Goal: Transaction & Acquisition: Purchase product/service

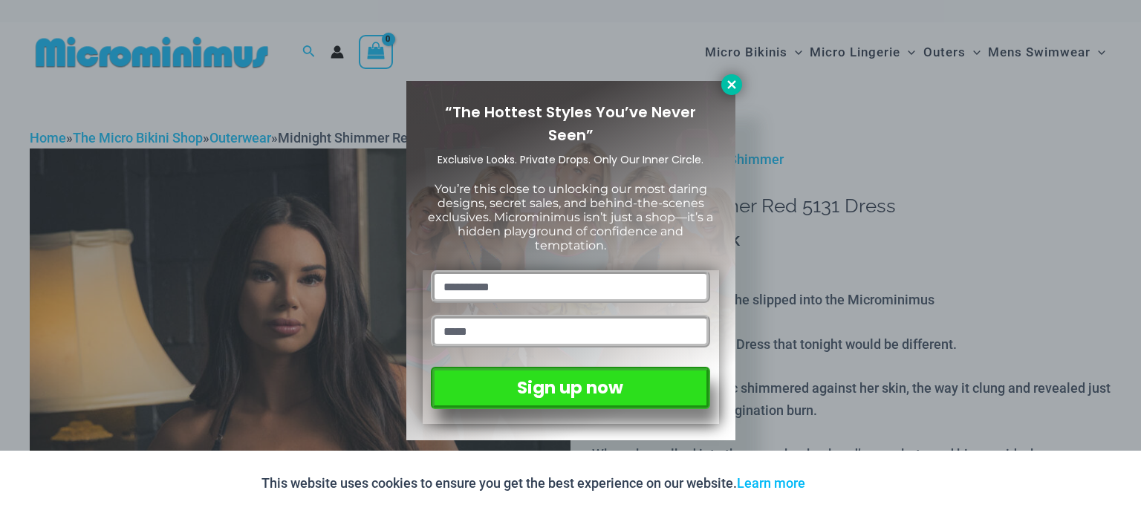
click at [732, 79] on icon at bounding box center [731, 84] width 13 height 13
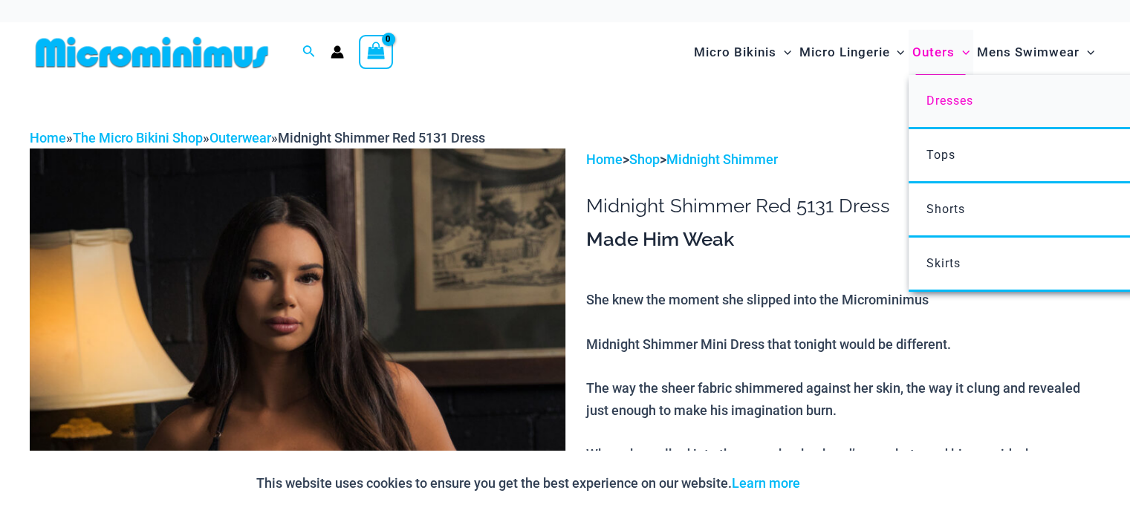
click at [934, 106] on span "Dresses" at bounding box center [949, 101] width 47 height 14
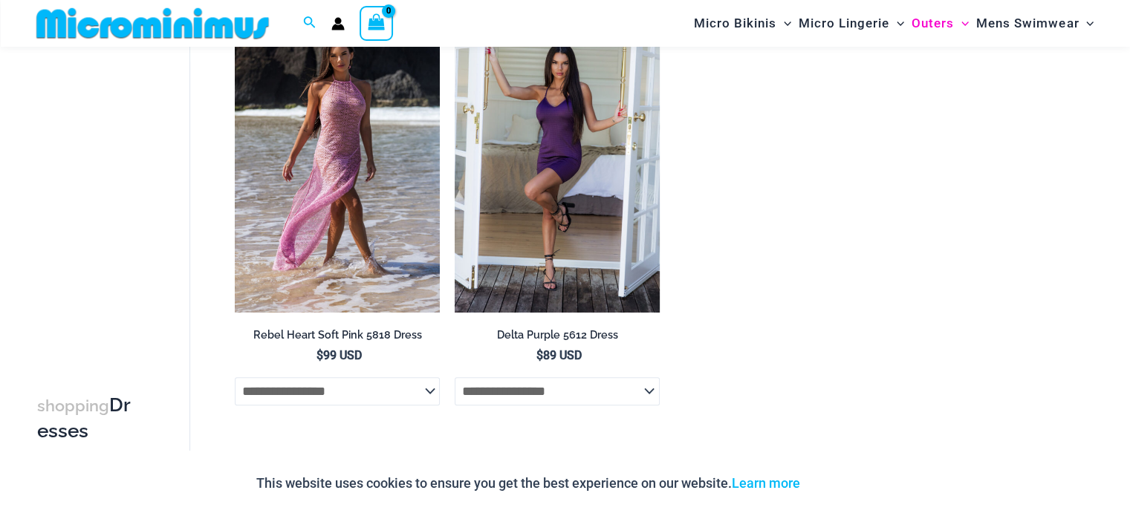
scroll to position [1547, 0]
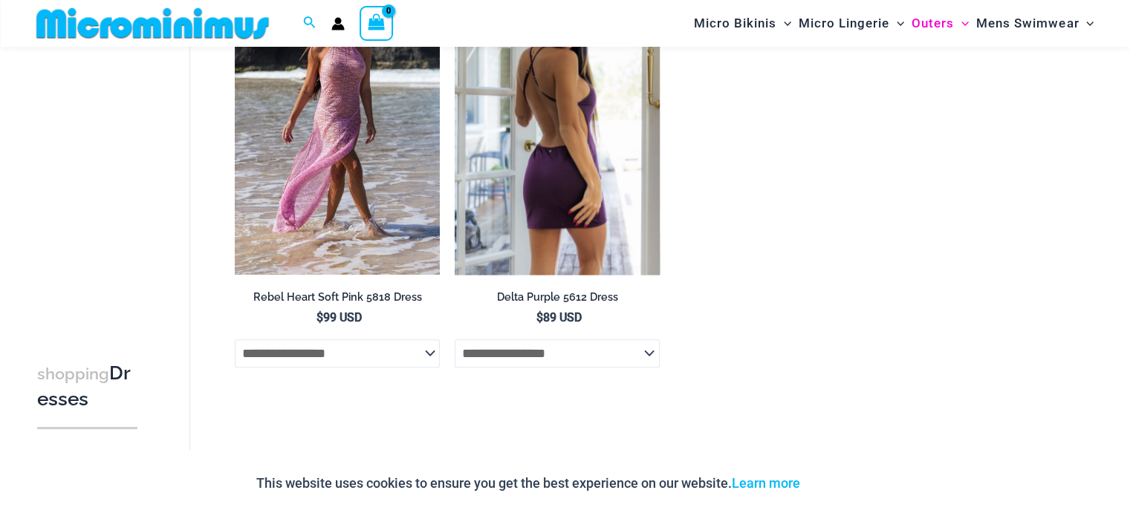
click at [565, 195] on img at bounding box center [557, 121] width 205 height 308
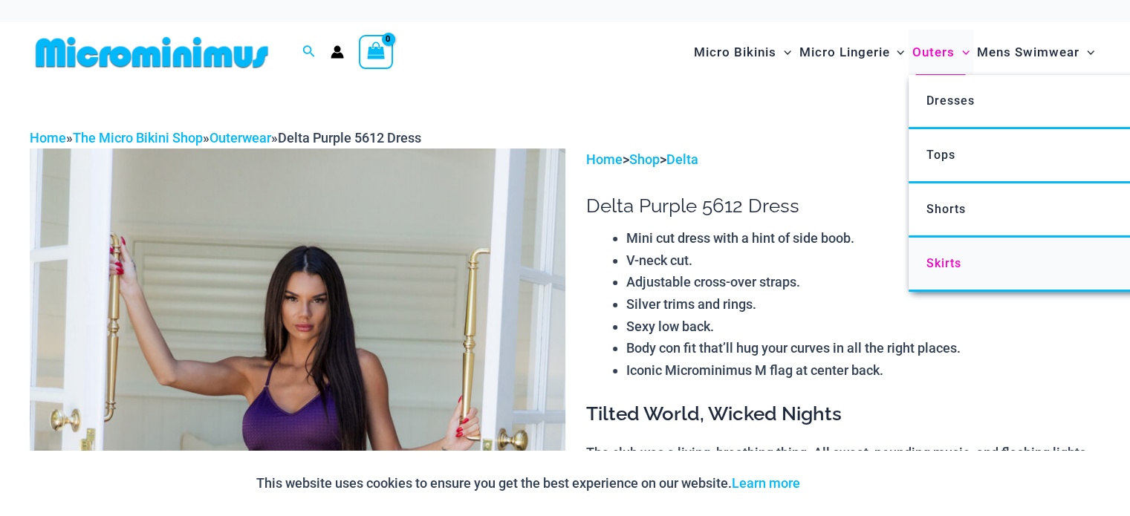
click at [938, 265] on span "Skirts" at bounding box center [943, 263] width 35 height 14
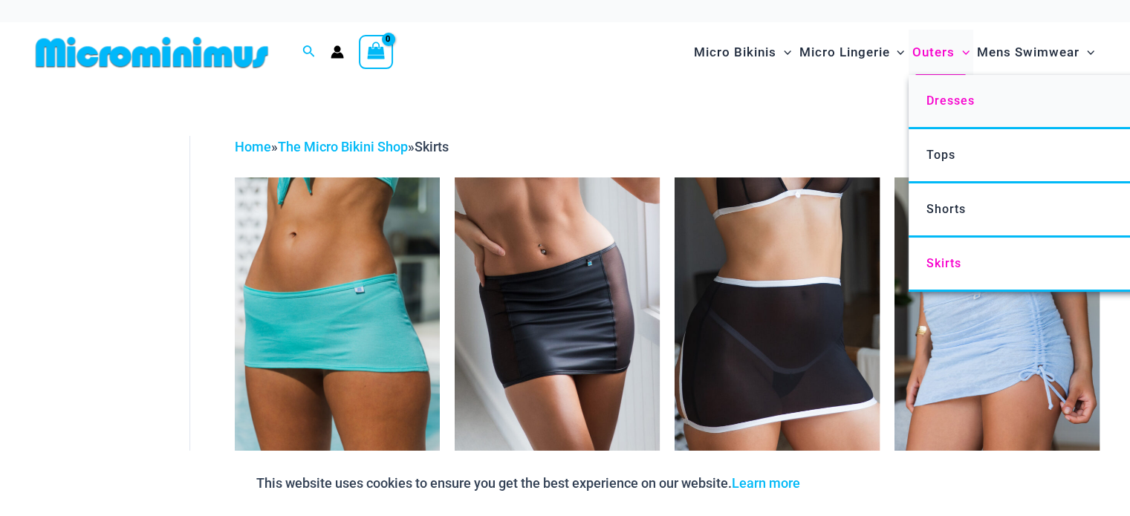
click at [947, 97] on span "Dresses" at bounding box center [950, 101] width 48 height 14
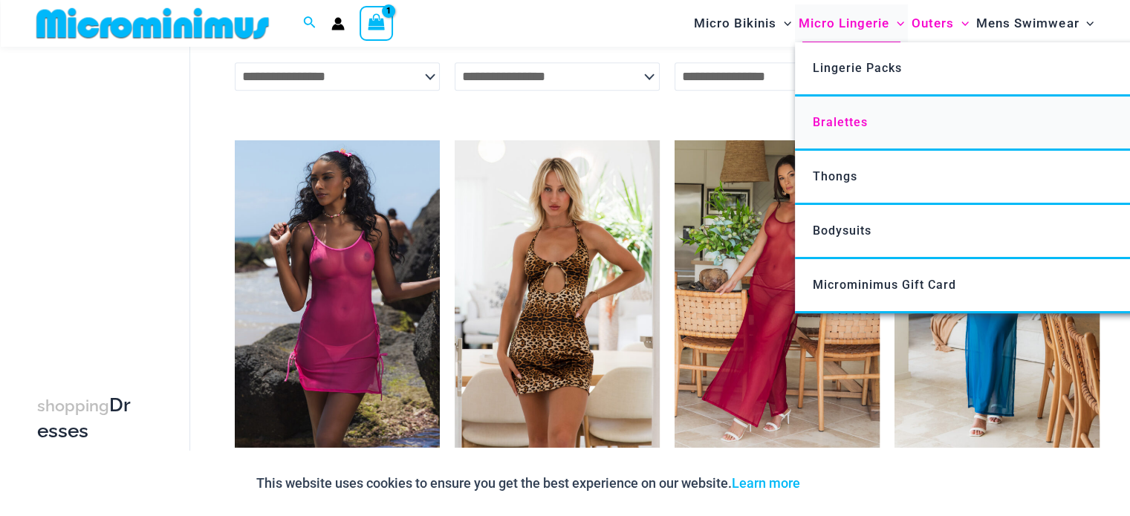
scroll to position [730, 0]
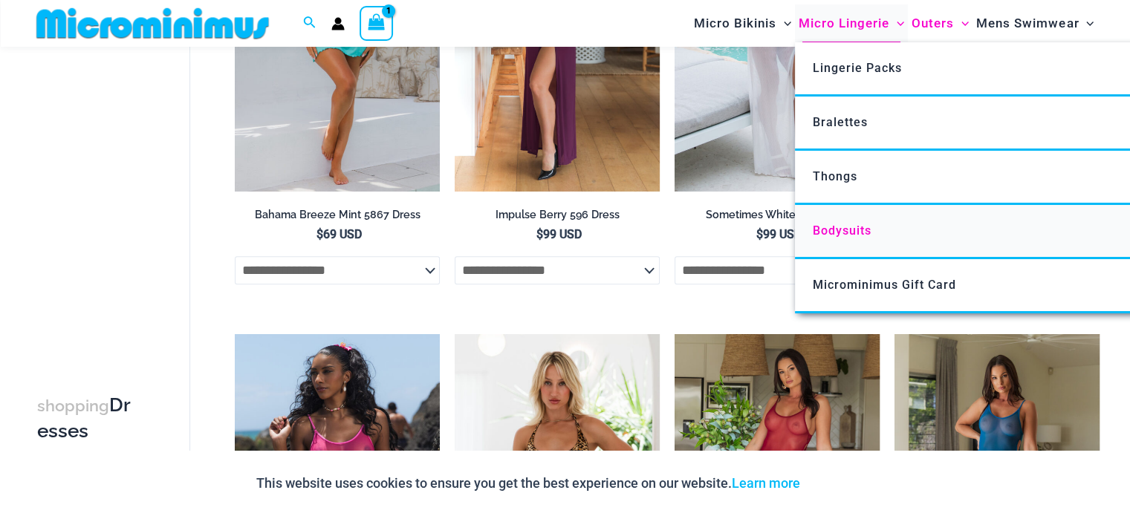
click at [839, 228] on span "Bodysuits" at bounding box center [842, 231] width 59 height 14
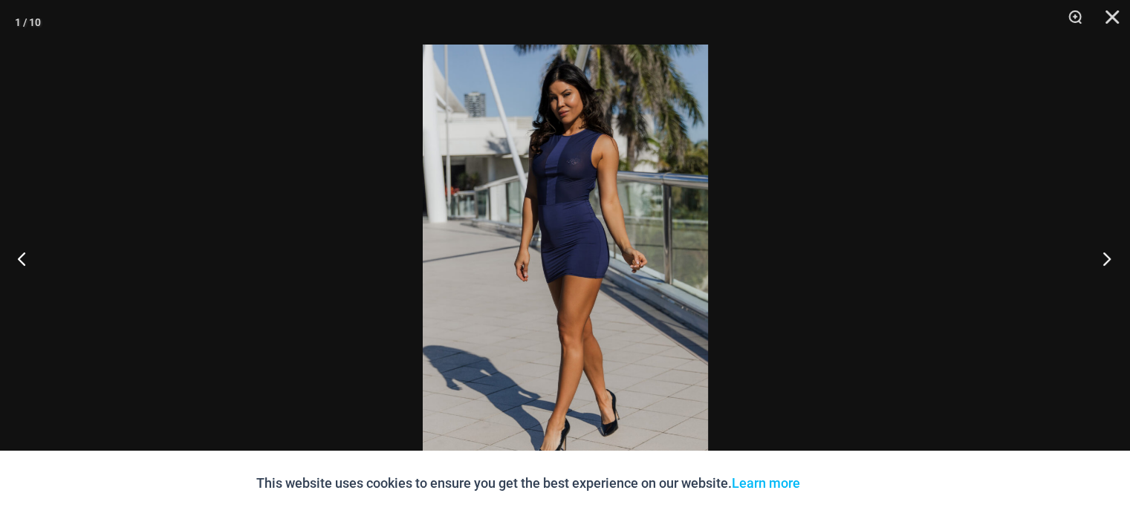
click at [1105, 261] on button "Next" at bounding box center [1102, 258] width 56 height 74
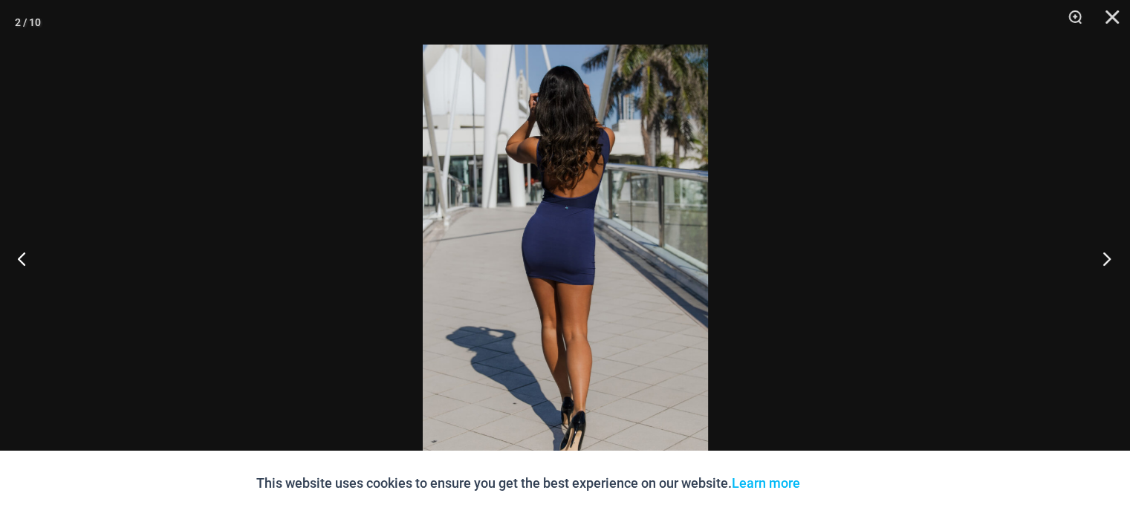
click at [1105, 261] on button "Next" at bounding box center [1102, 258] width 56 height 74
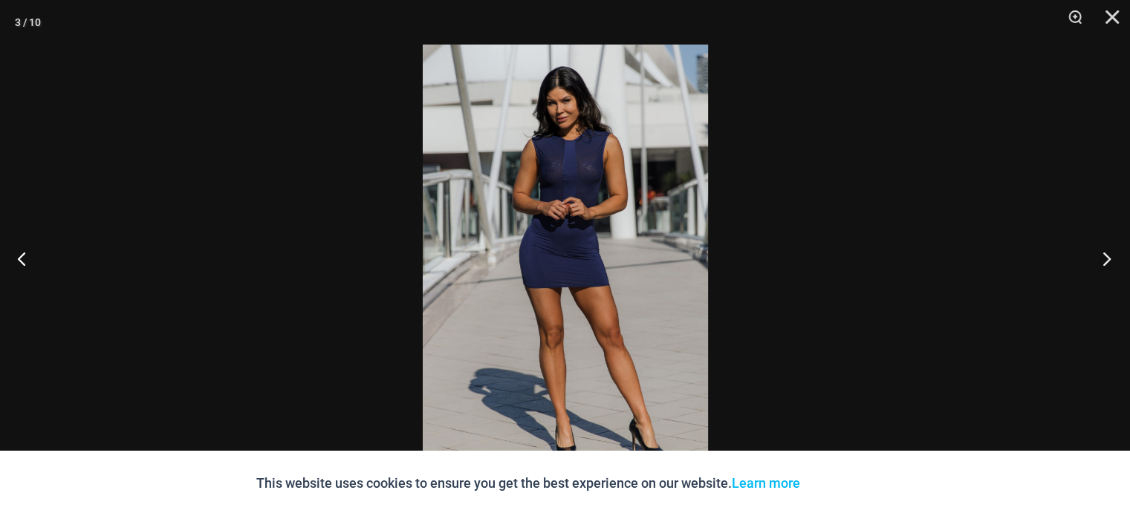
click at [1105, 261] on button "Next" at bounding box center [1102, 258] width 56 height 74
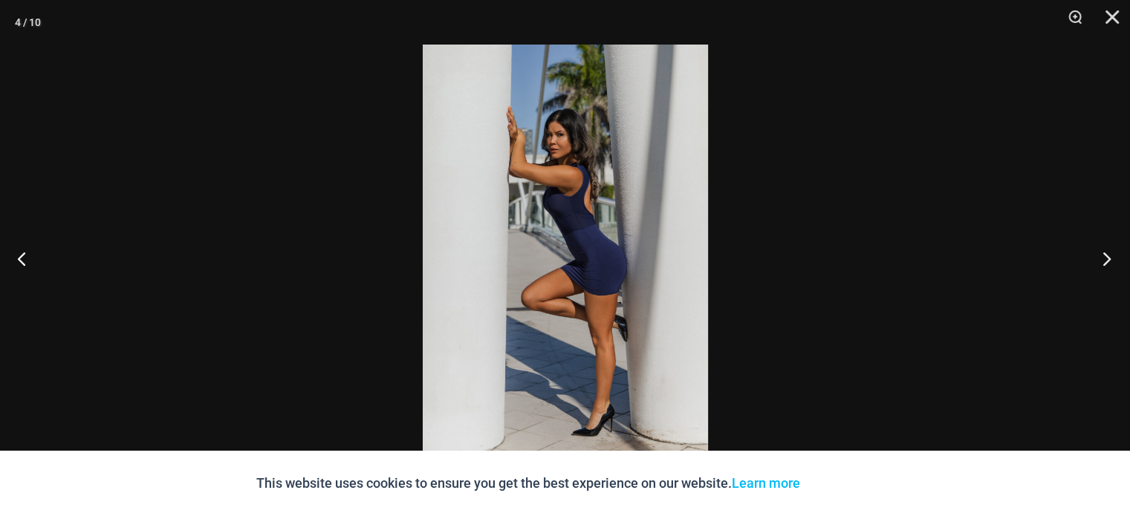
click at [1105, 261] on button "Next" at bounding box center [1102, 258] width 56 height 74
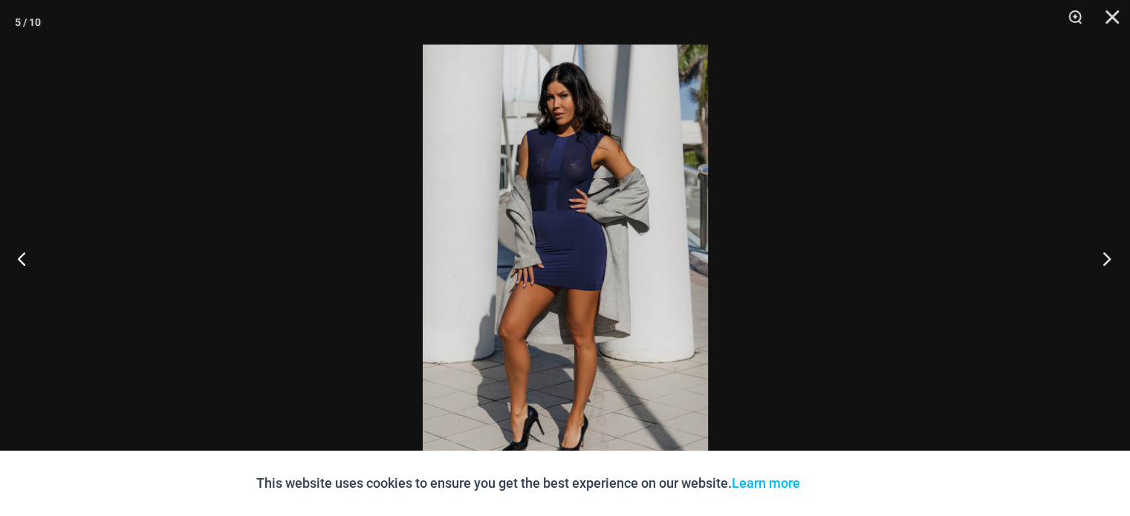
click at [1105, 261] on button "Next" at bounding box center [1102, 258] width 56 height 74
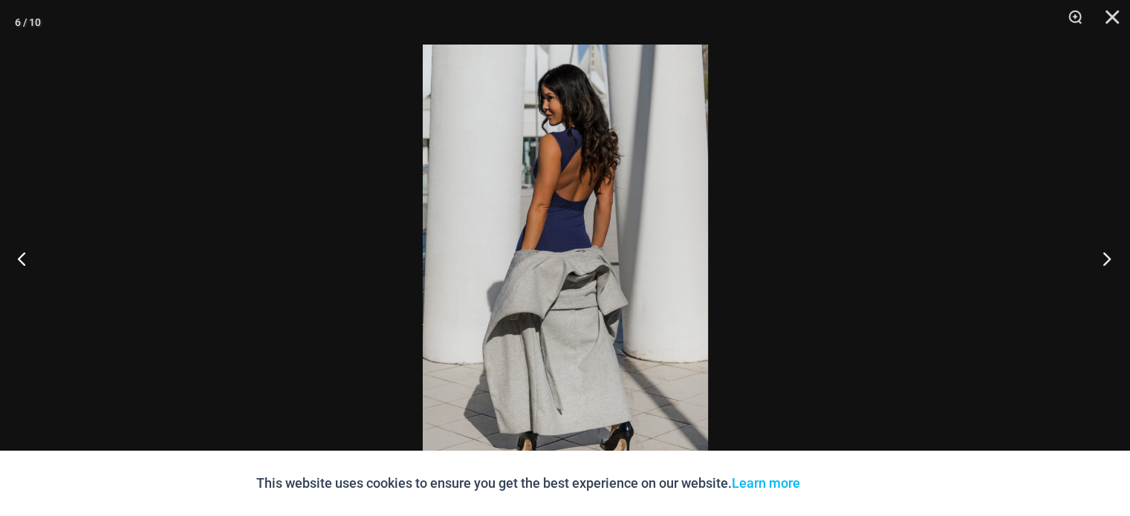
click at [1105, 261] on button "Next" at bounding box center [1102, 258] width 56 height 74
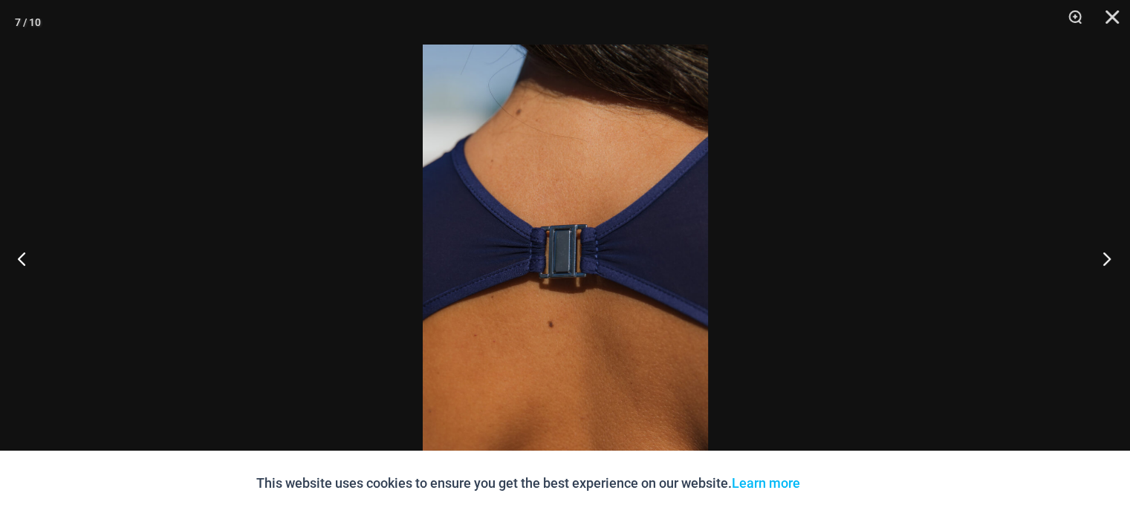
click at [1105, 261] on button "Next" at bounding box center [1102, 258] width 56 height 74
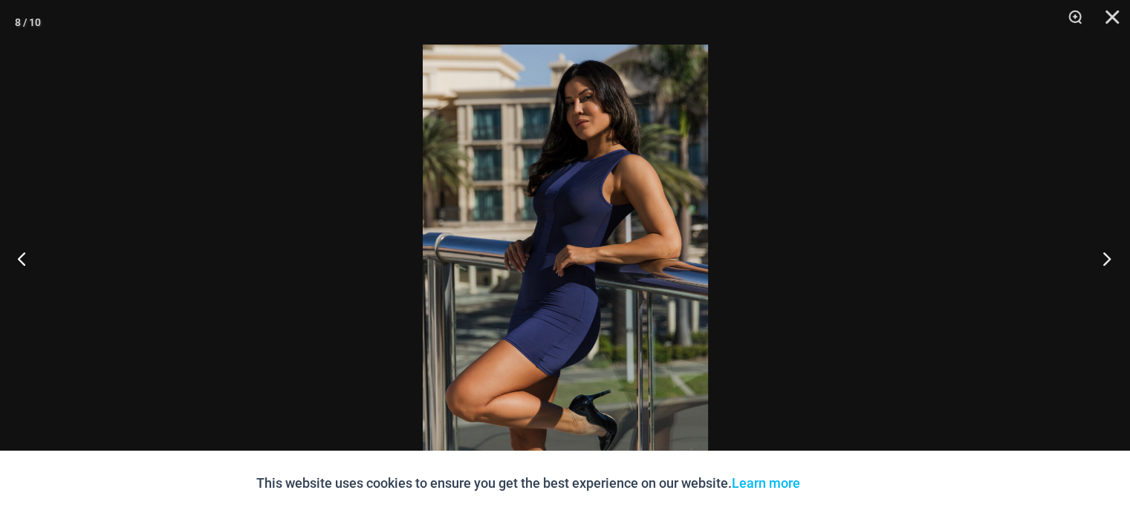
click at [1105, 261] on button "Next" at bounding box center [1102, 258] width 56 height 74
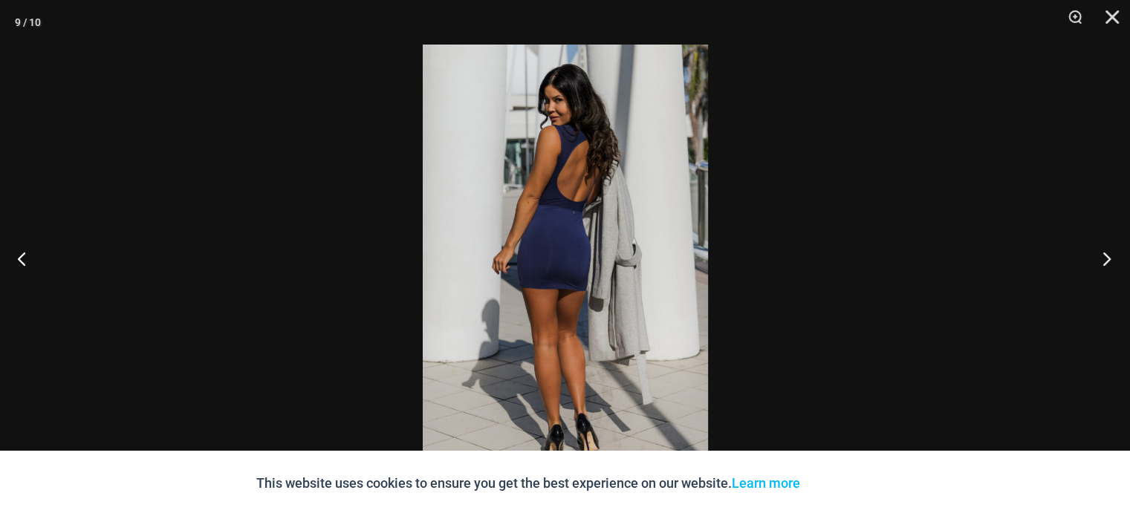
click at [1105, 261] on button "Next" at bounding box center [1102, 258] width 56 height 74
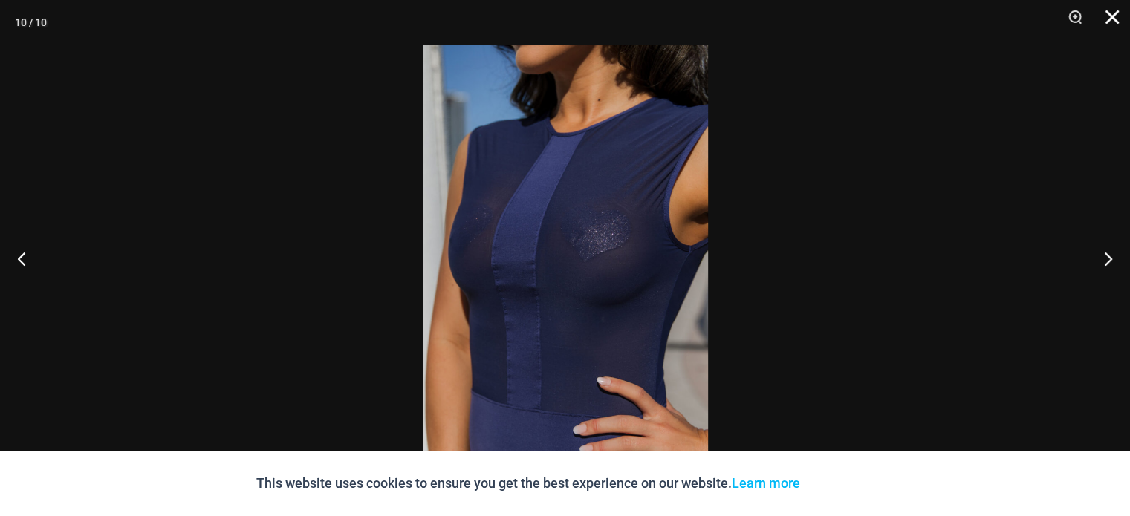
click at [1114, 18] on button "Close" at bounding box center [1106, 22] width 37 height 45
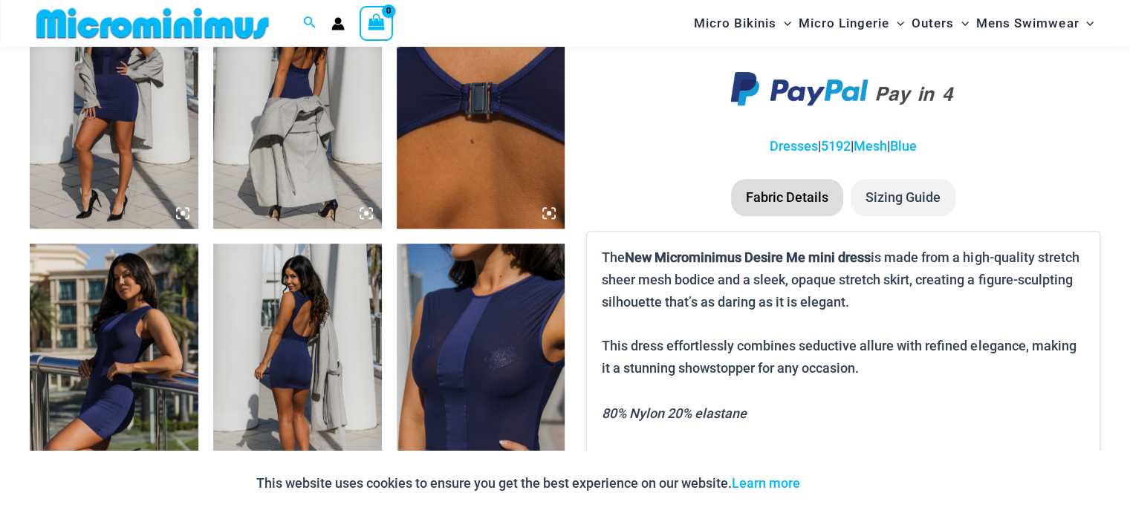
scroll to position [1249, 0]
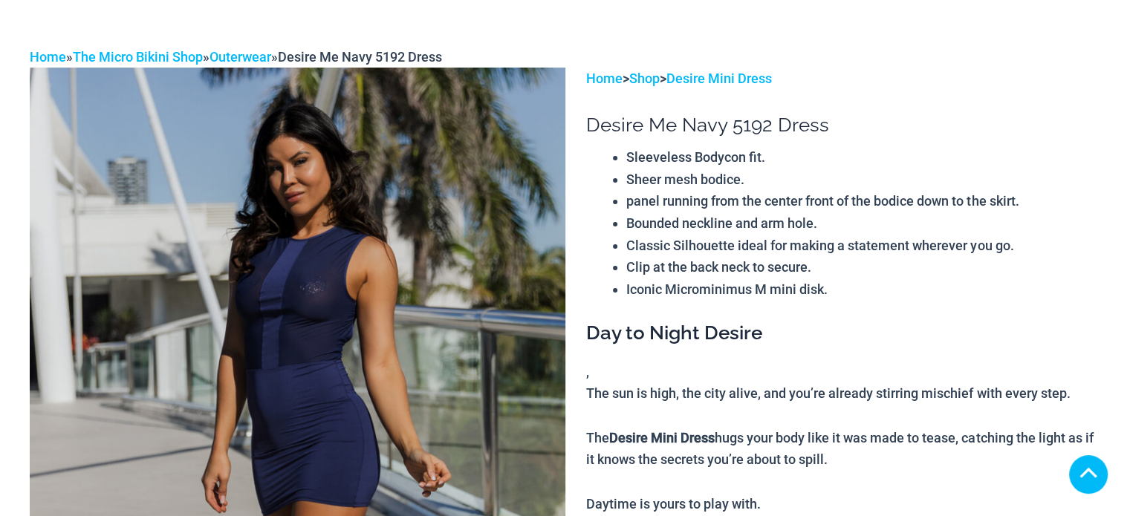
scroll to position [426, 0]
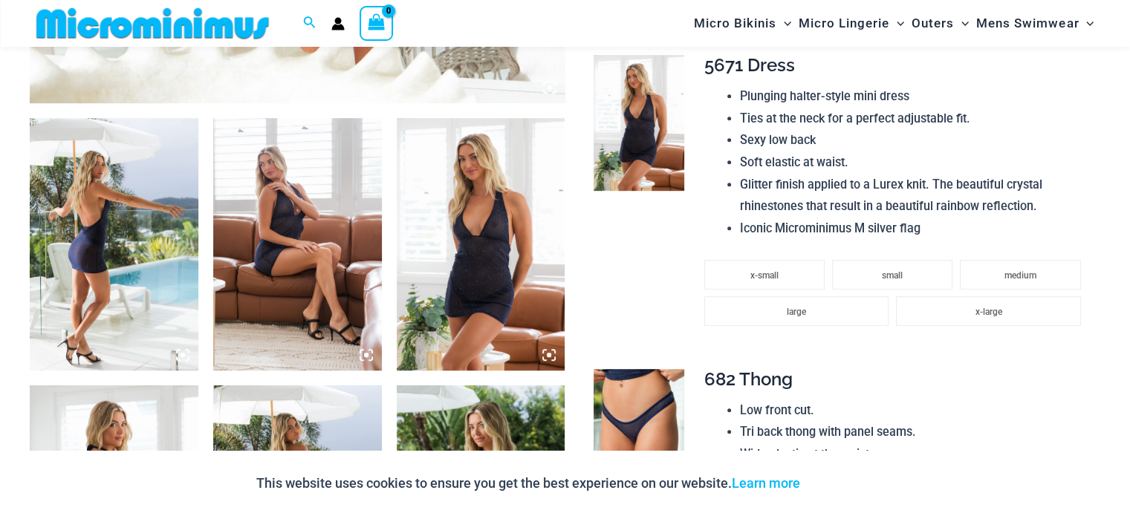
scroll to position [878, 0]
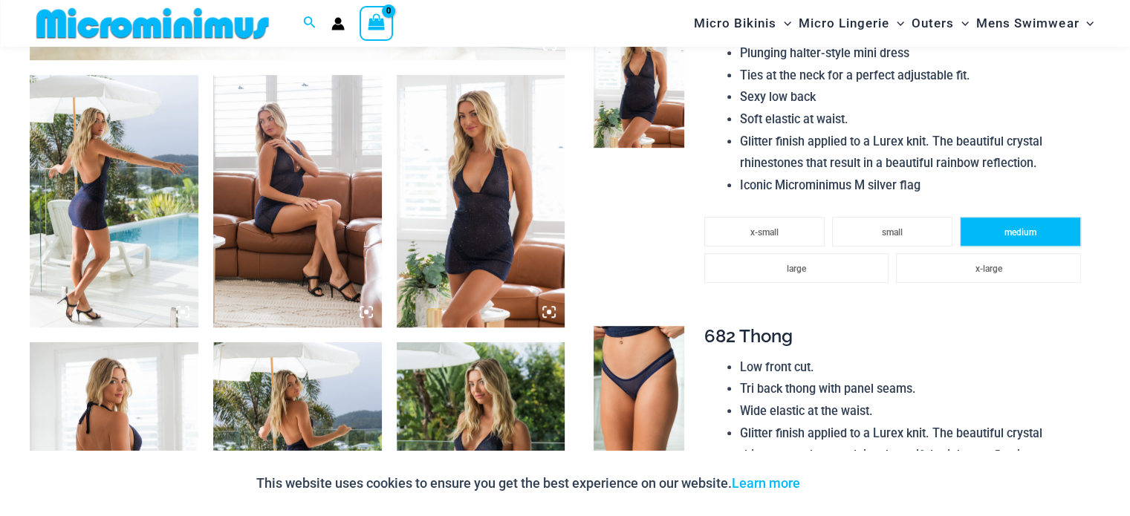
click at [1024, 233] on span "medium" at bounding box center [1020, 232] width 32 height 10
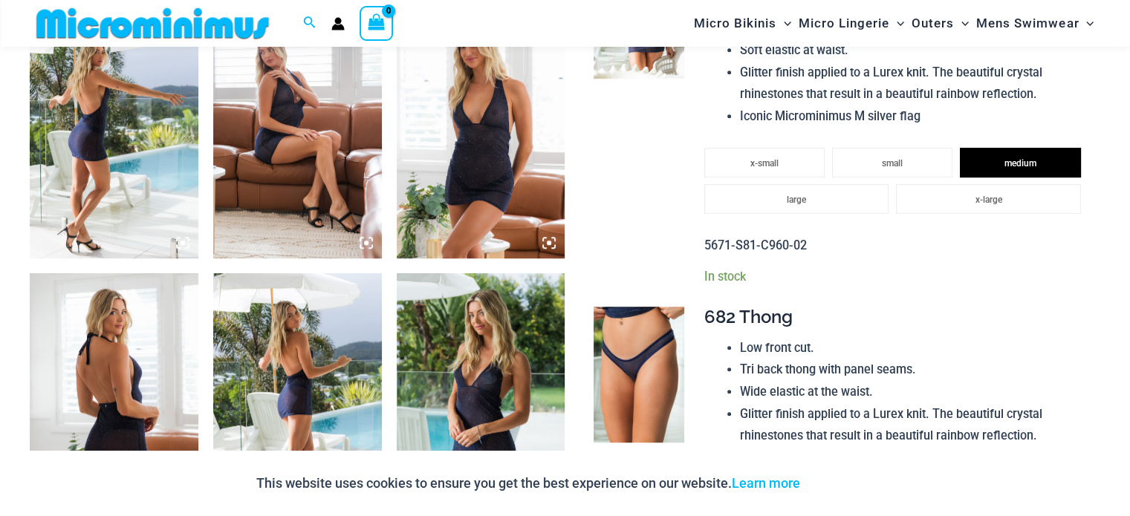
scroll to position [1101, 0]
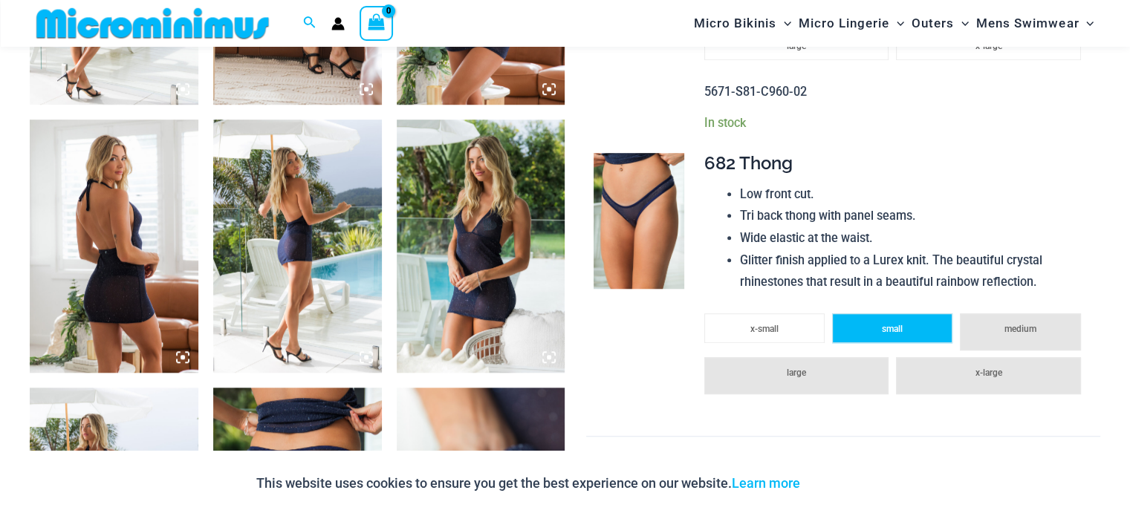
click at [897, 331] on span "small" at bounding box center [892, 329] width 21 height 10
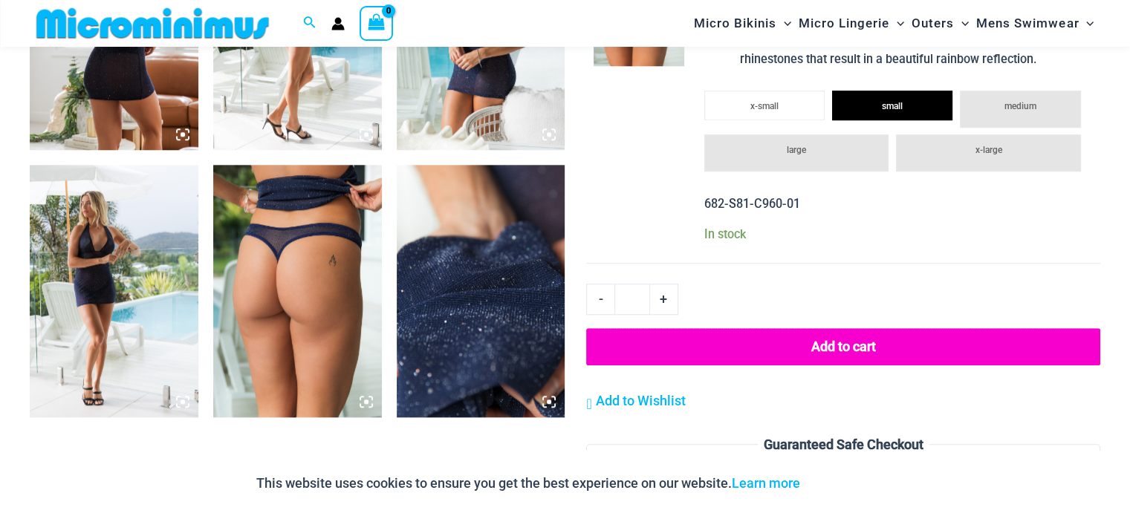
click at [841, 347] on button "Add to cart" at bounding box center [843, 346] width 514 height 37
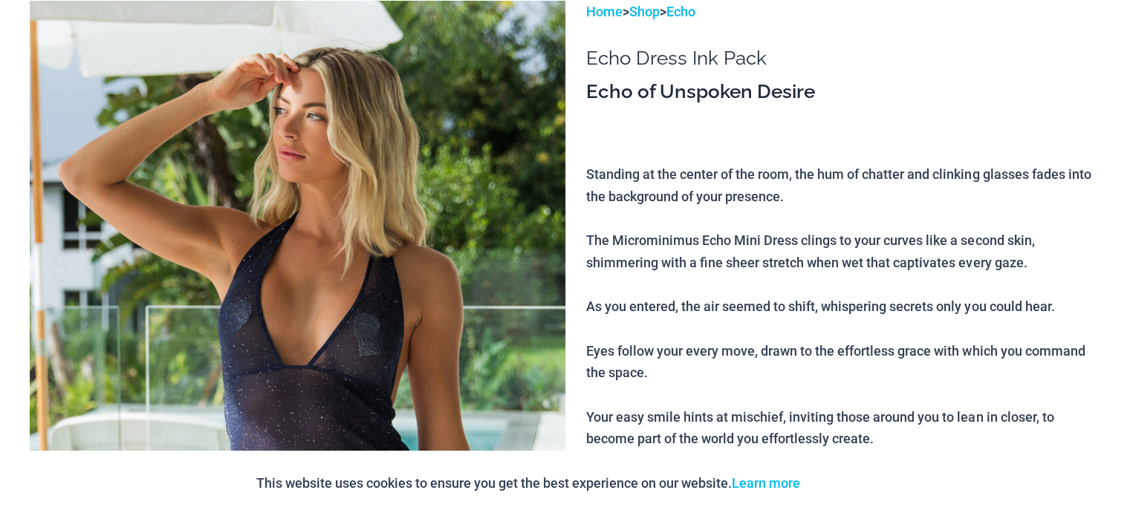
scroll to position [0, 0]
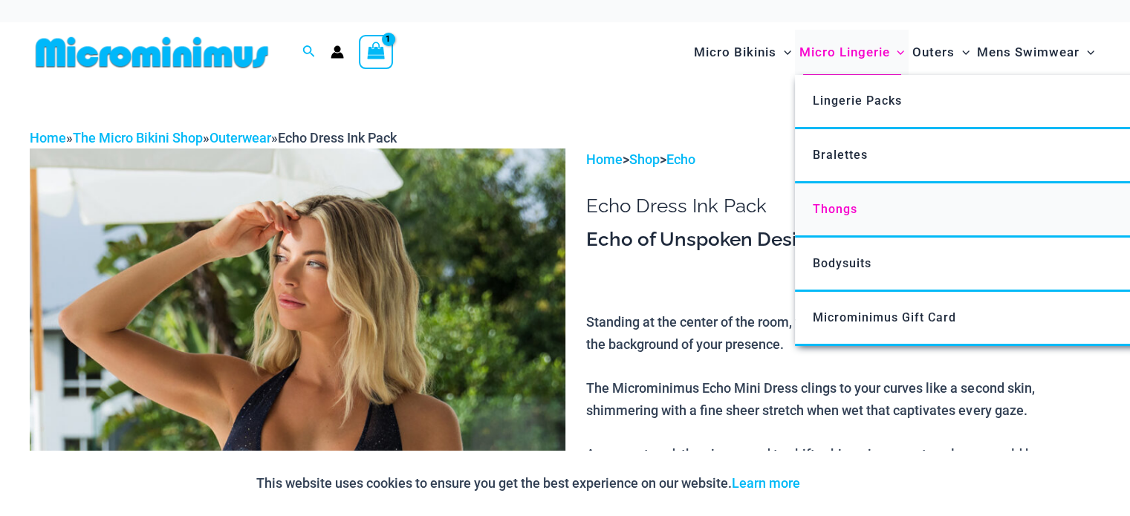
click at [839, 204] on span "Thongs" at bounding box center [835, 209] width 45 height 14
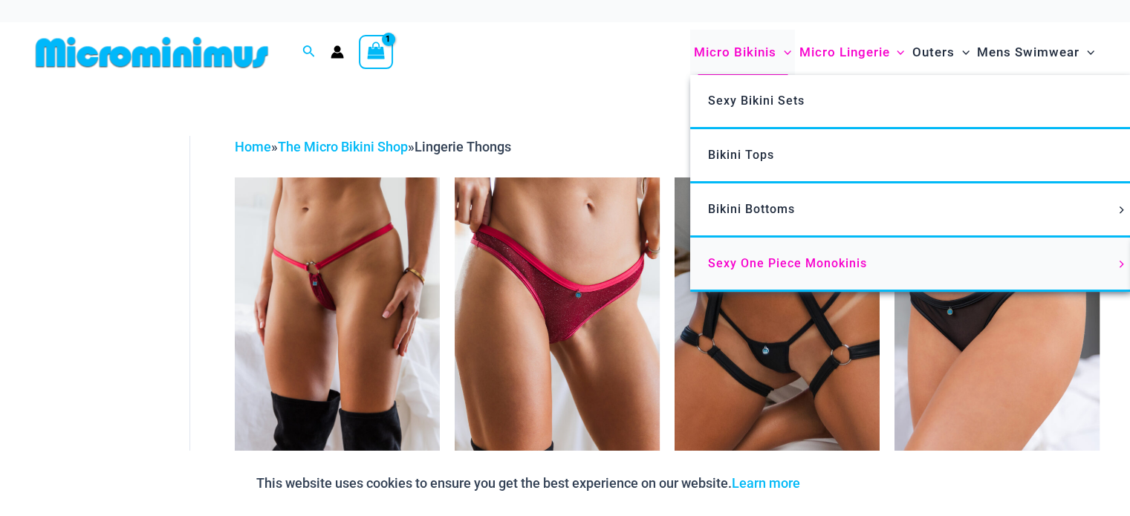
click at [742, 261] on span "Sexy One Piece Monokinis" at bounding box center [787, 263] width 159 height 14
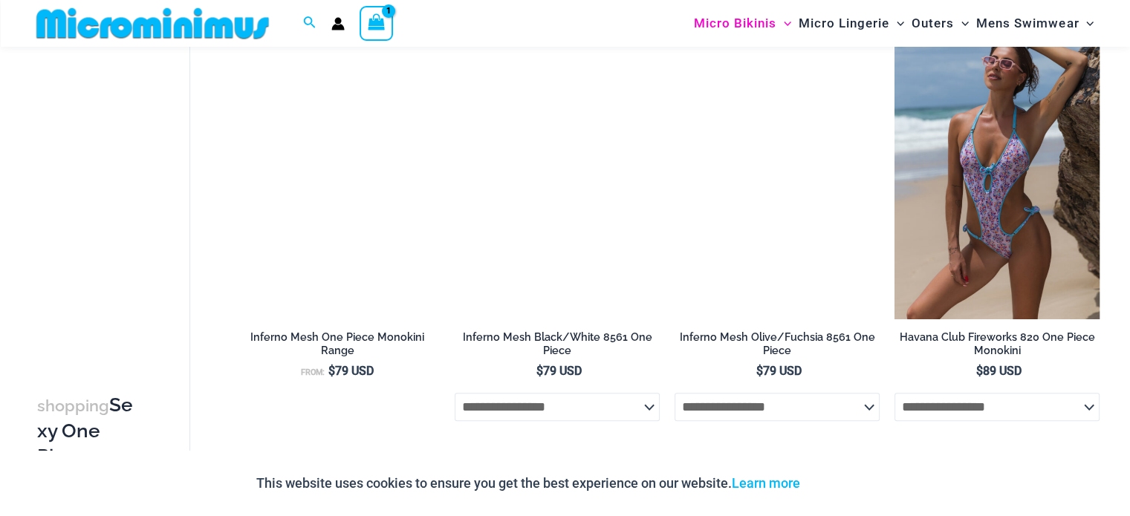
scroll to position [954, 0]
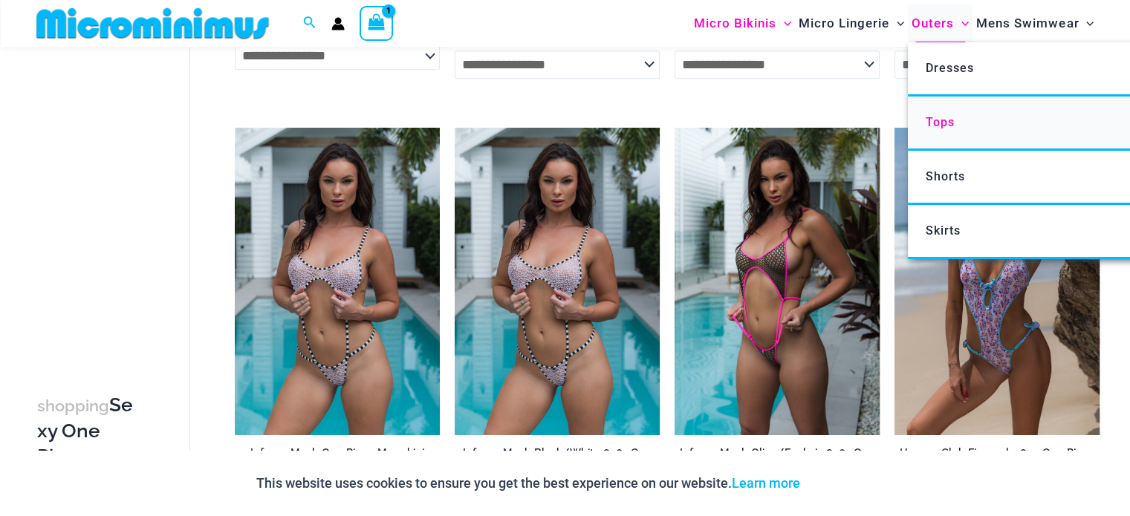
click at [942, 116] on span "Tops" at bounding box center [940, 122] width 29 height 14
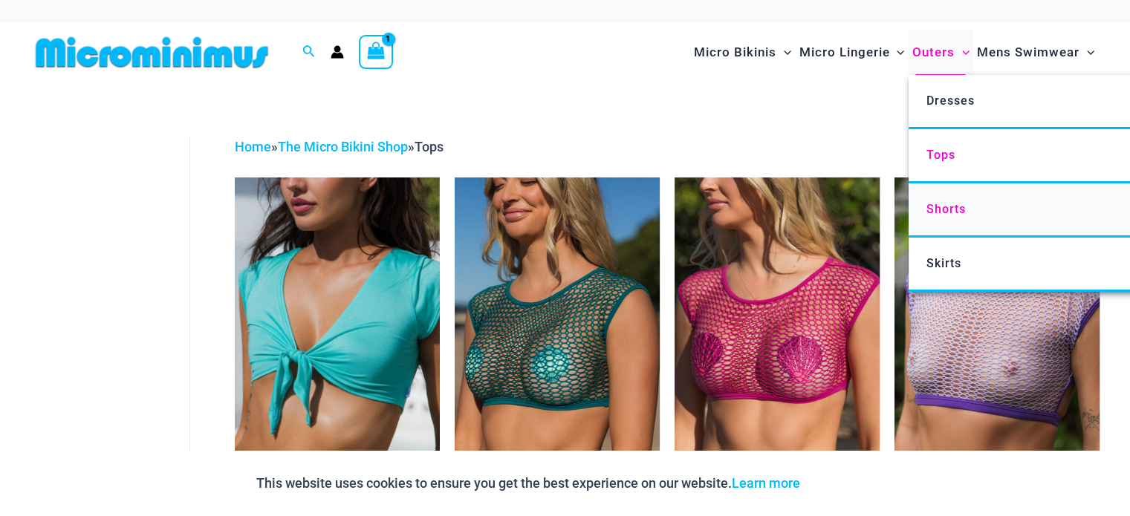
click at [941, 214] on span "Shorts" at bounding box center [945, 209] width 39 height 14
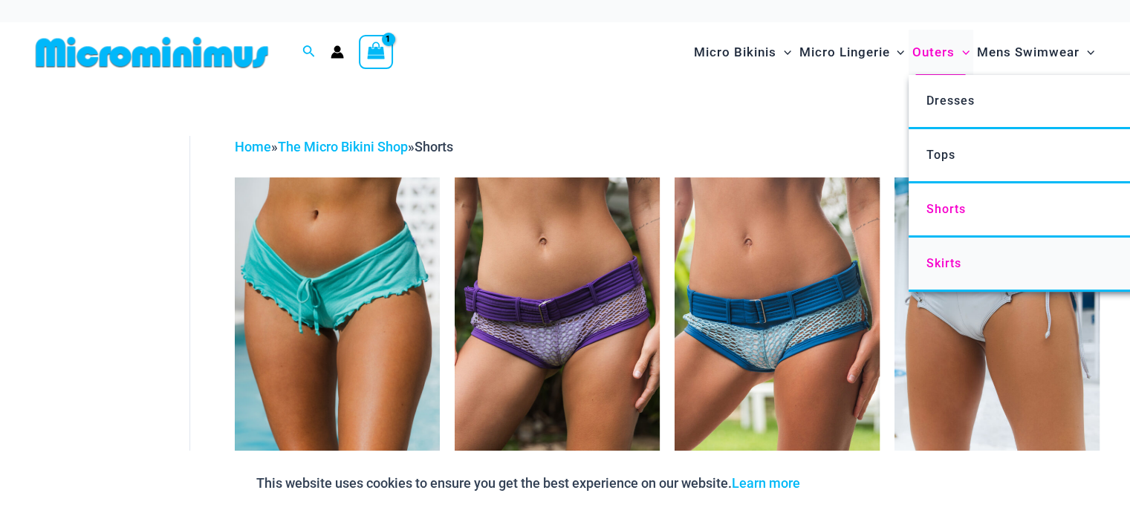
click at [937, 261] on span "Skirts" at bounding box center [943, 263] width 35 height 14
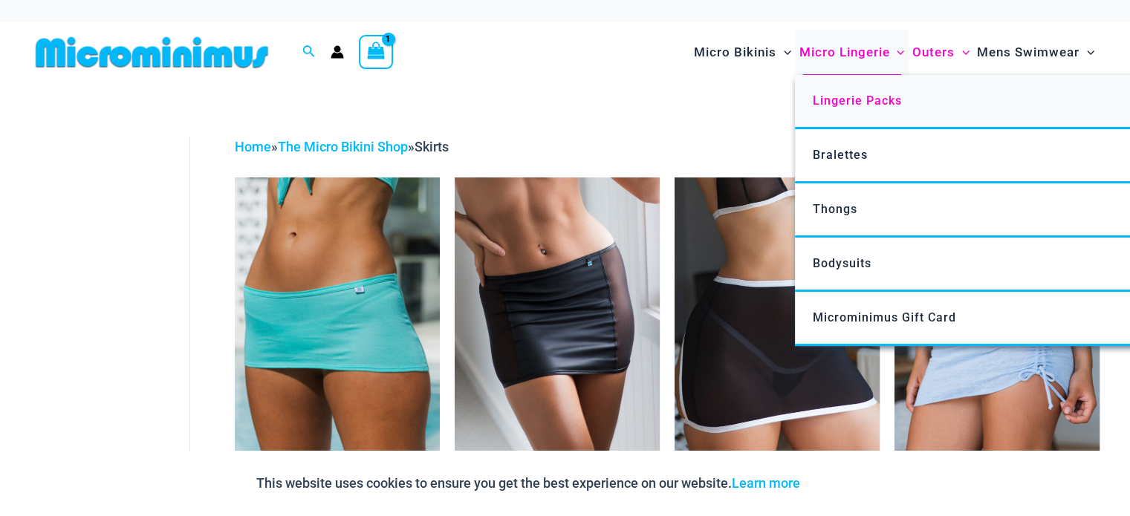
click at [848, 103] on span "Lingerie Packs" at bounding box center [857, 101] width 89 height 14
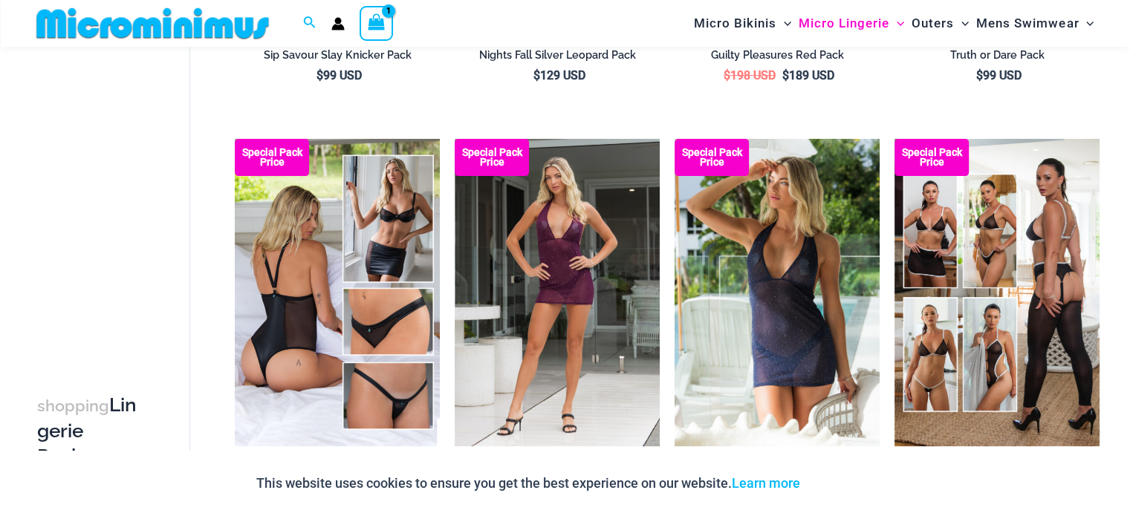
scroll to position [434, 0]
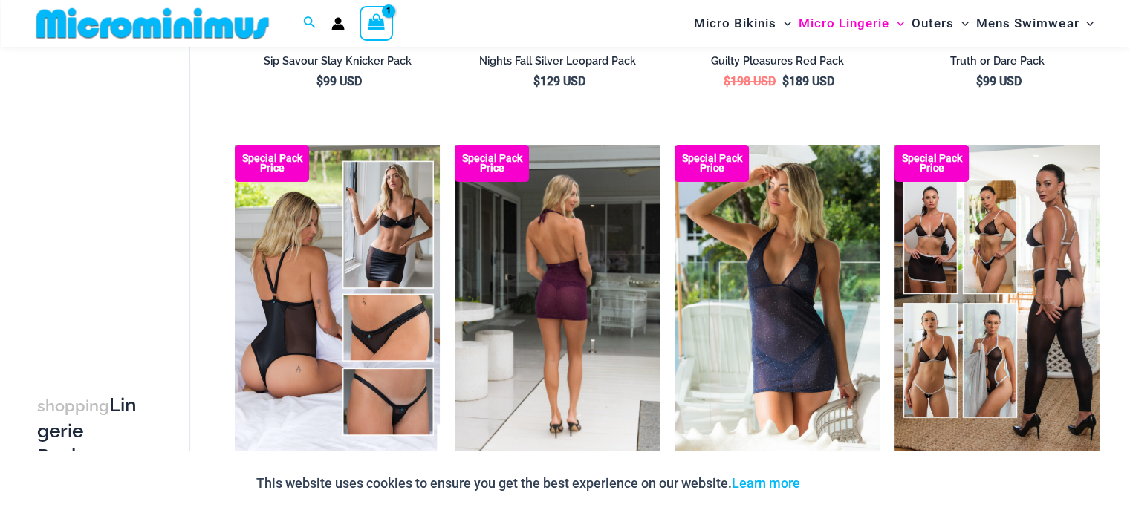
click at [562, 261] on img at bounding box center [557, 299] width 205 height 308
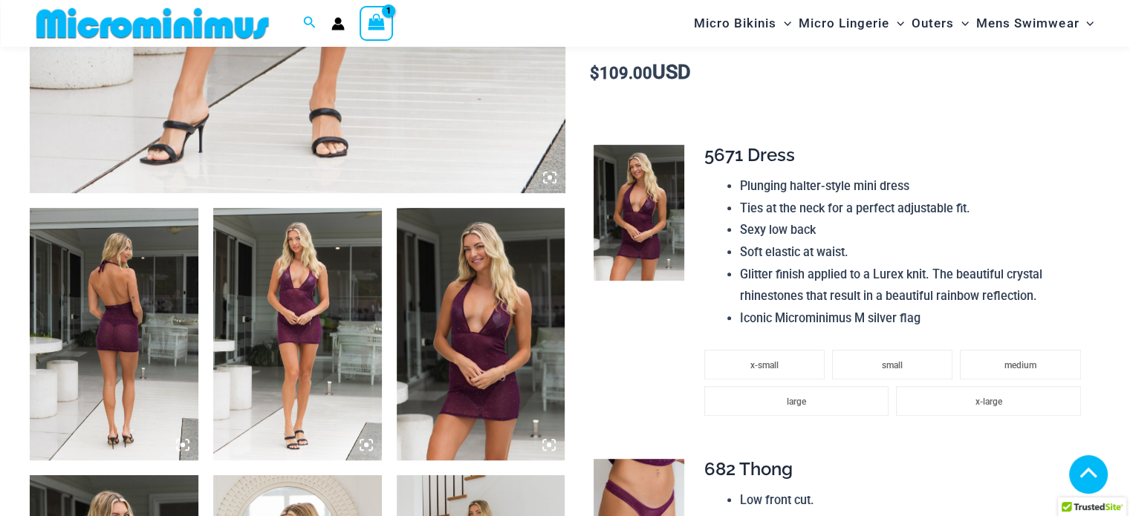
scroll to position [811, 0]
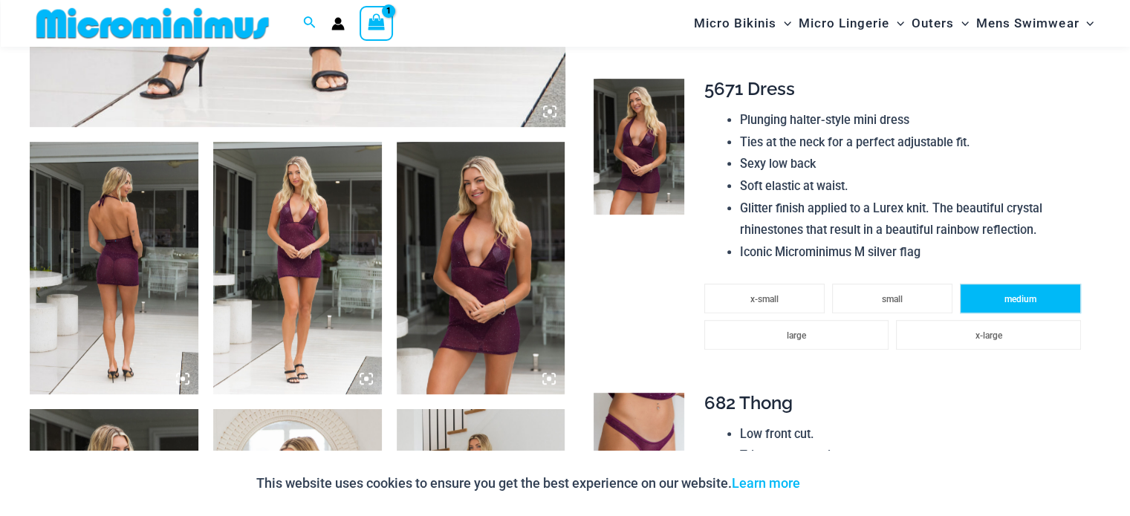
click at [1012, 302] on span "medium" at bounding box center [1020, 299] width 32 height 10
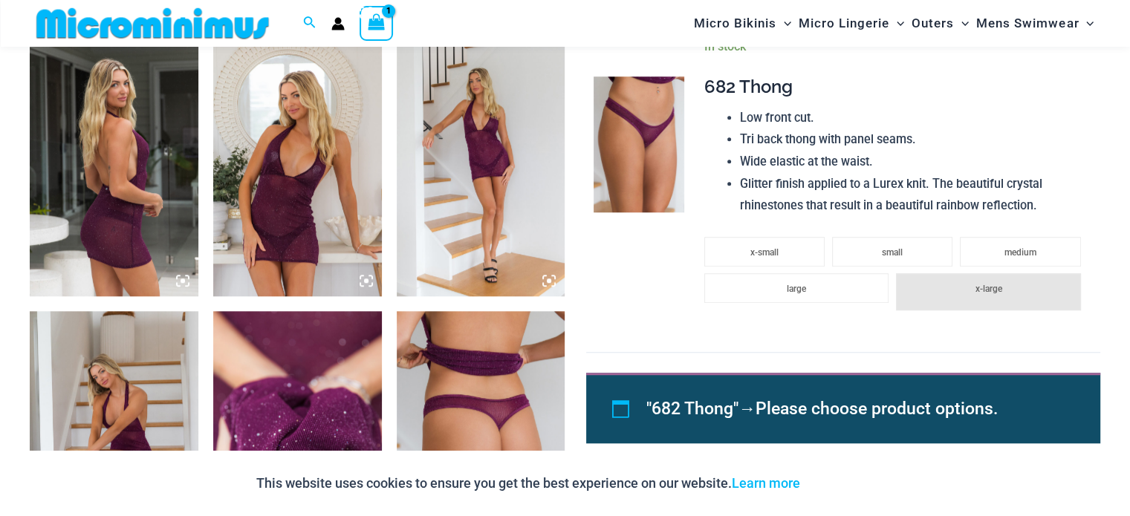
scroll to position [1183, 0]
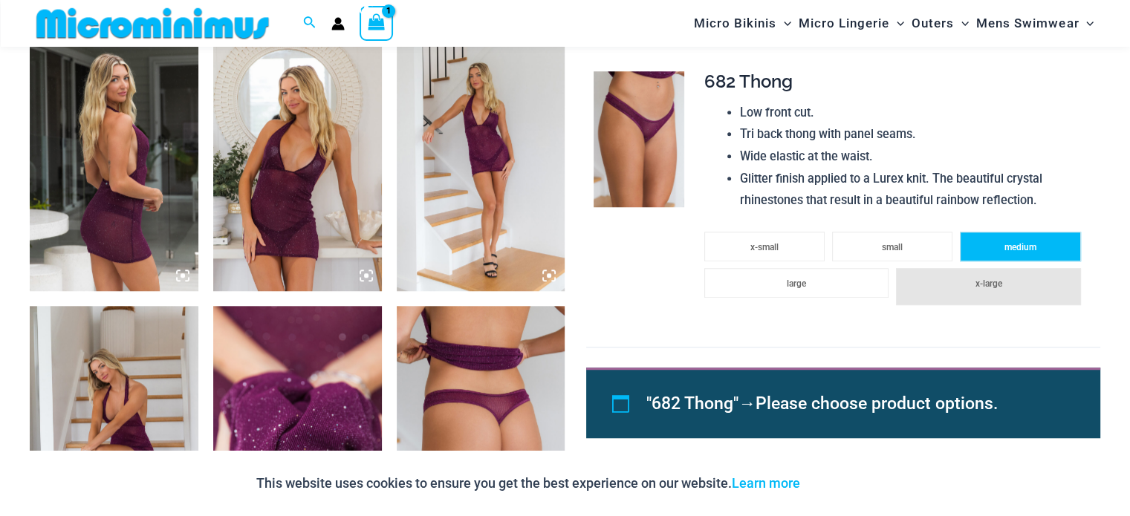
click at [1021, 251] on span "medium" at bounding box center [1020, 247] width 32 height 10
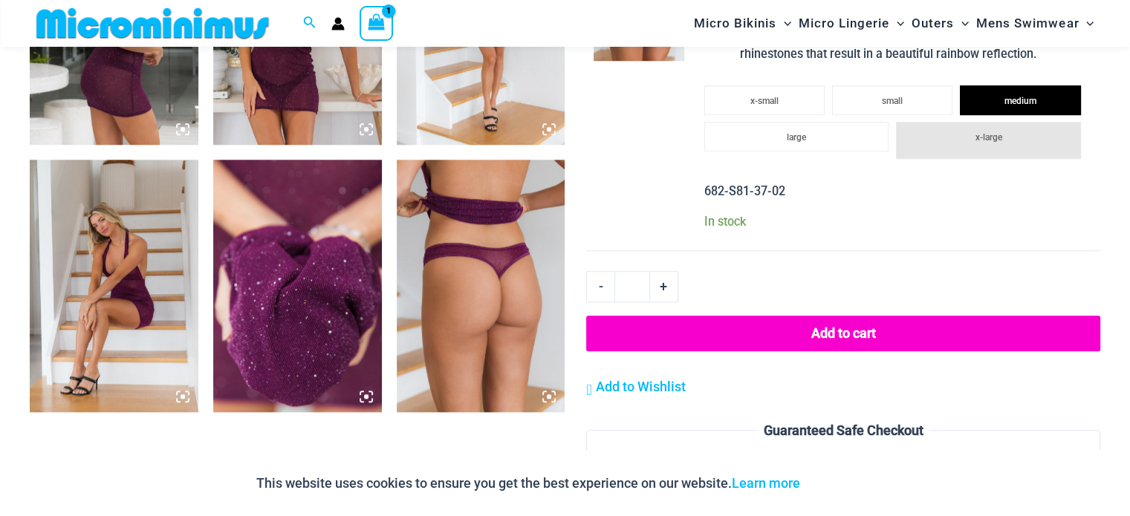
scroll to position [1331, 0]
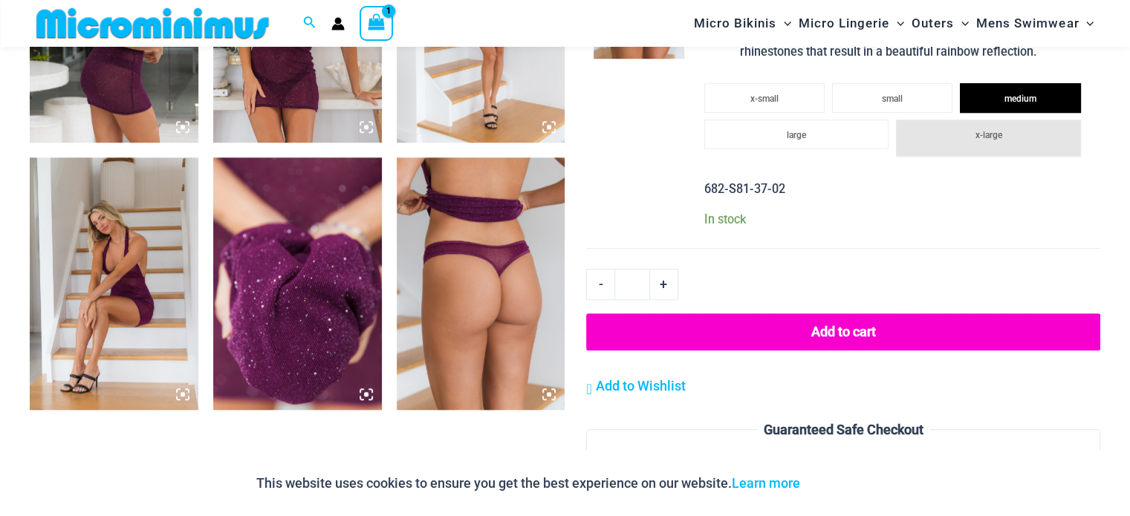
click at [871, 322] on button "Add to cart" at bounding box center [843, 331] width 514 height 37
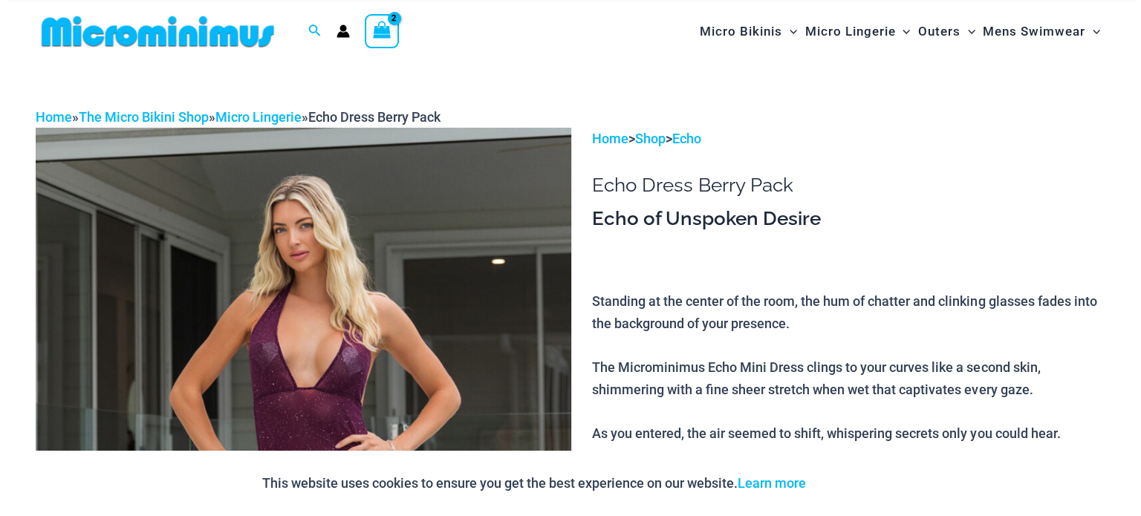
scroll to position [0, 0]
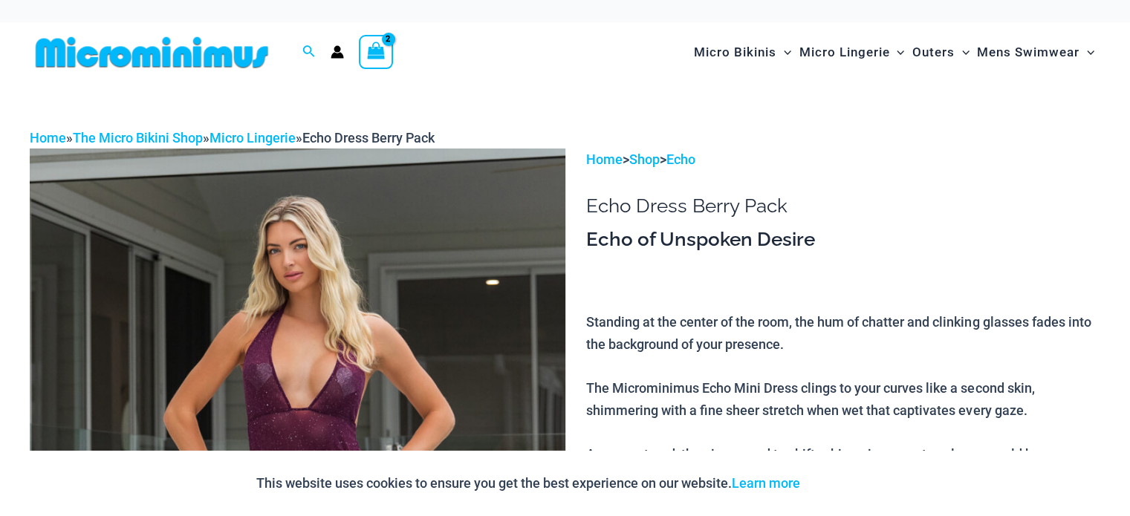
click at [376, 58] on icon "View Shopping Cart, 2 items" at bounding box center [376, 50] width 17 height 17
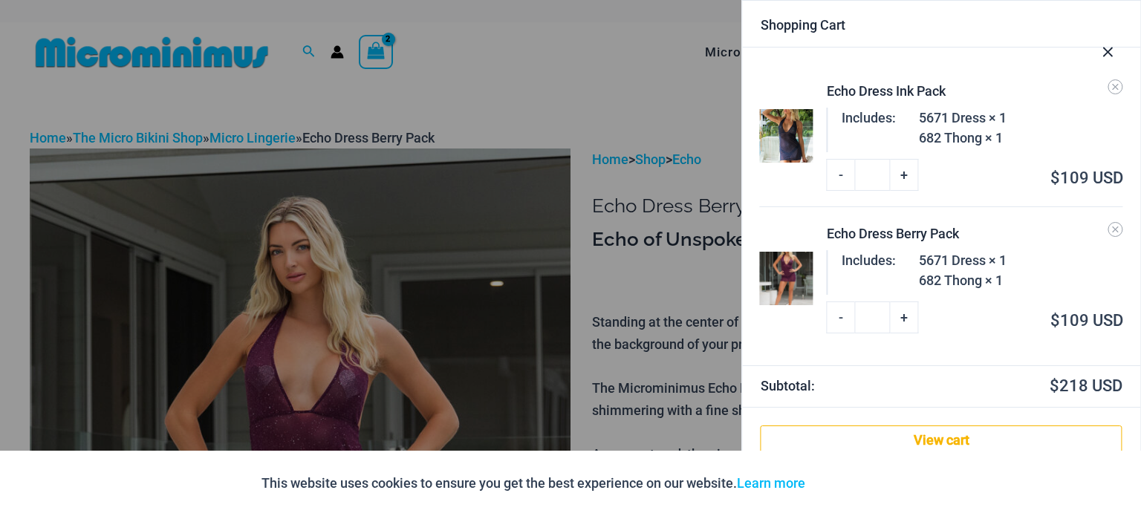
click at [848, 174] on link "-" at bounding box center [841, 174] width 28 height 31
type input "*"
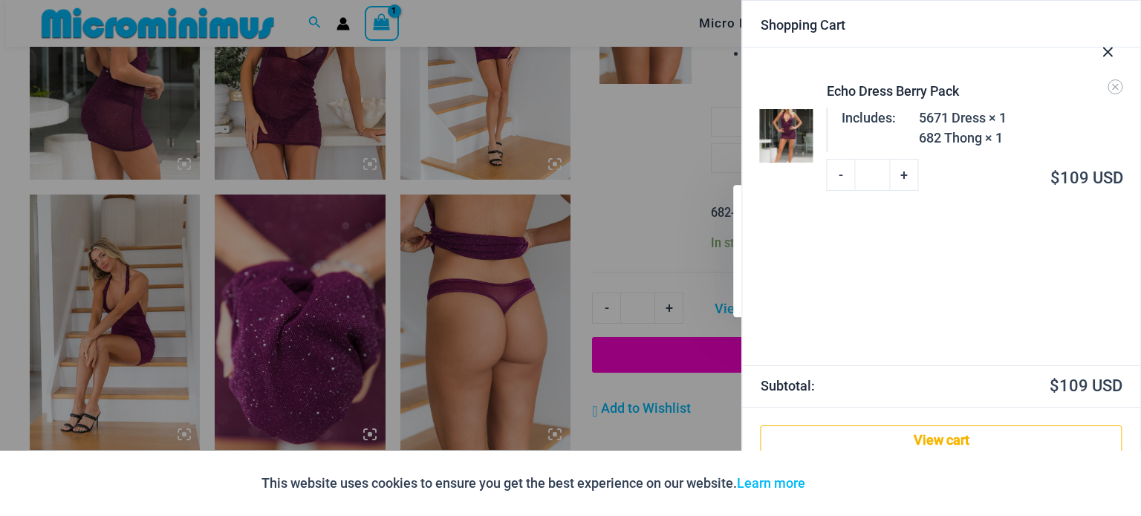
scroll to position [1310, 0]
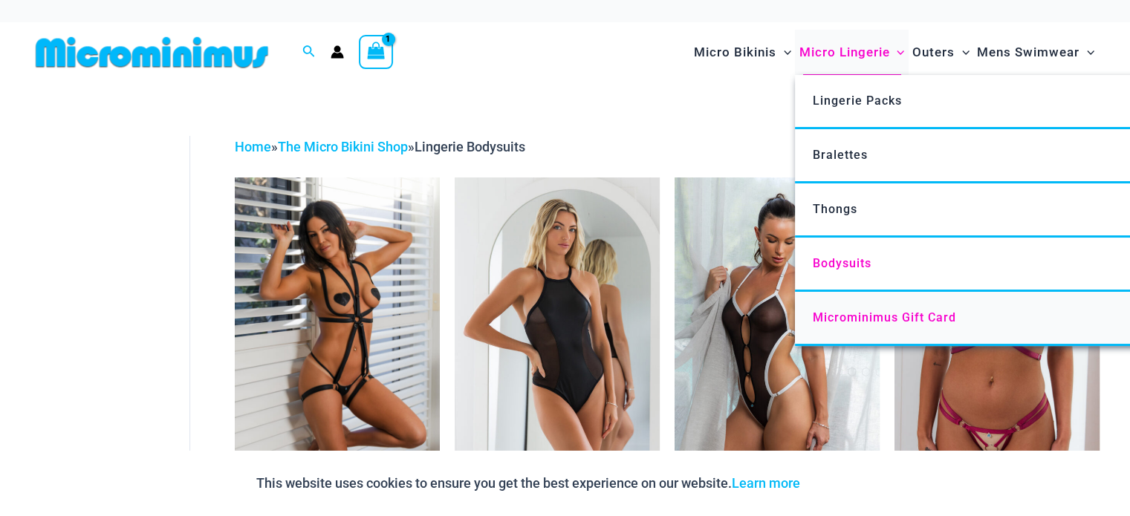
click at [853, 317] on span "Microminimus Gift Card" at bounding box center [884, 317] width 143 height 14
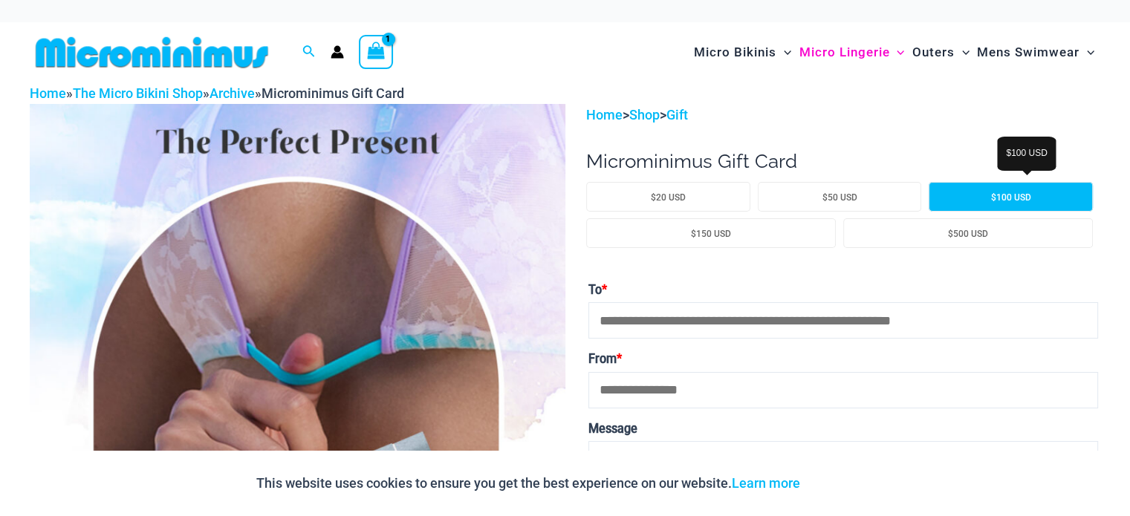
click at [1027, 201] on span "$100 USD" at bounding box center [1011, 197] width 40 height 10
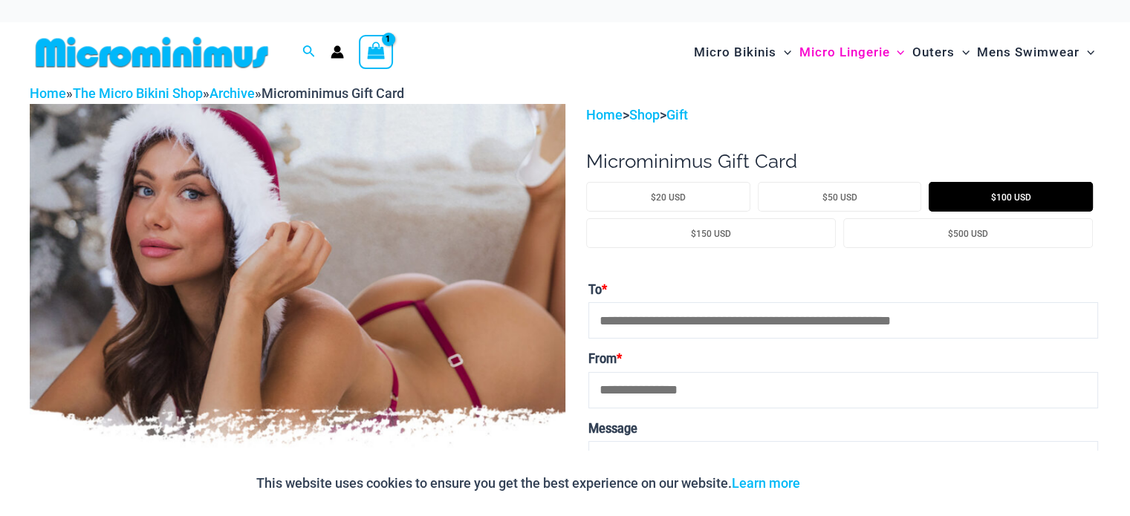
click at [374, 50] on icon "View Shopping Cart, 1 items" at bounding box center [376, 50] width 17 height 17
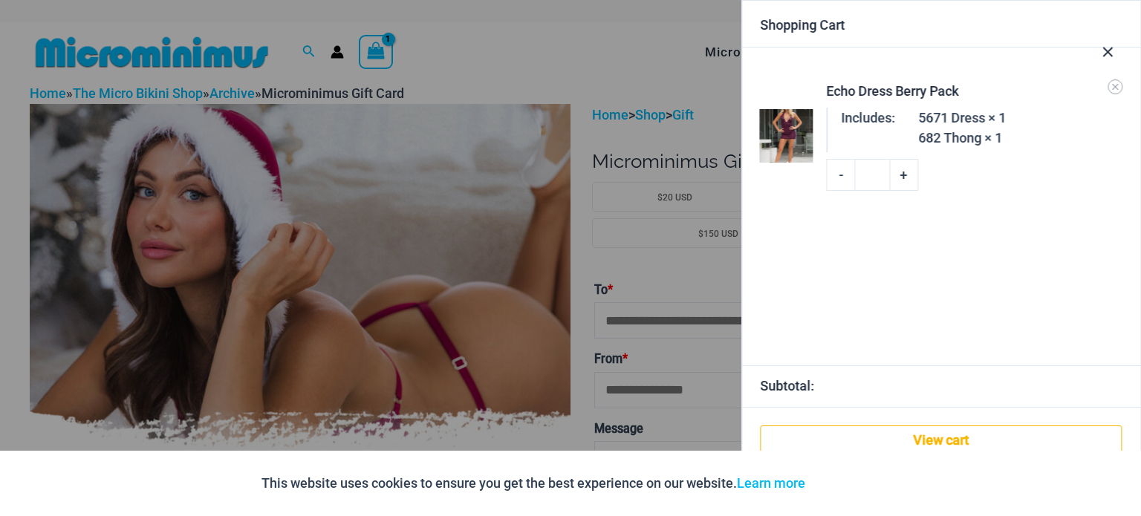
click at [784, 130] on img at bounding box center [786, 135] width 53 height 53
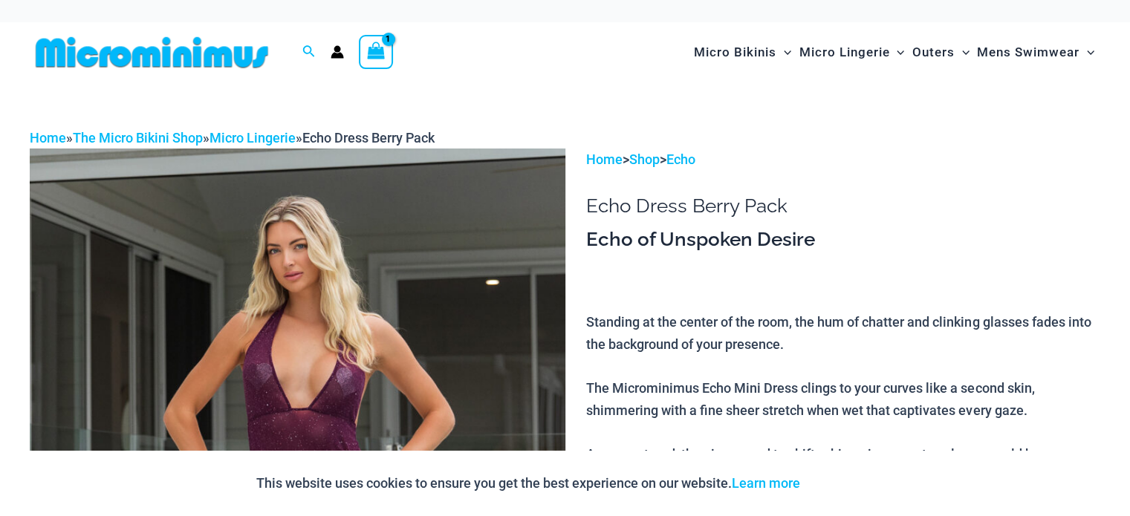
click at [382, 51] on icon "View Shopping Cart, 1 items" at bounding box center [376, 50] width 17 height 17
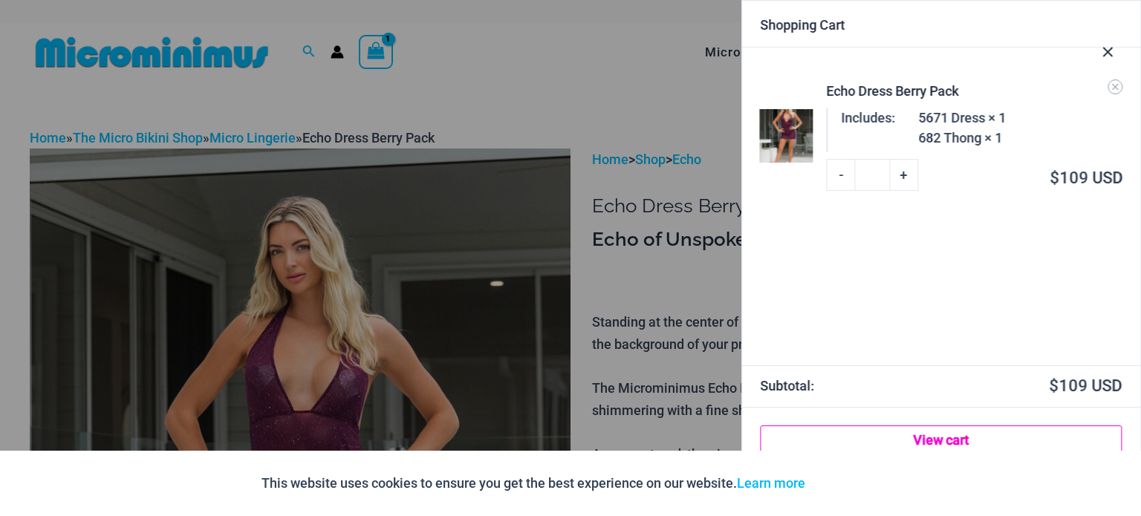
click at [939, 439] on link "View cart" at bounding box center [942, 441] width 362 height 30
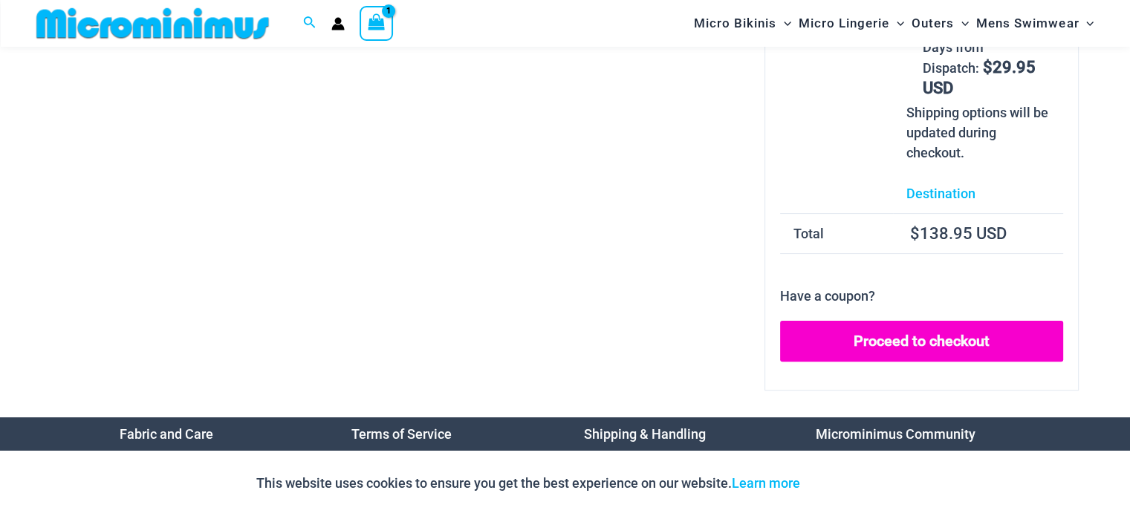
scroll to position [358, 0]
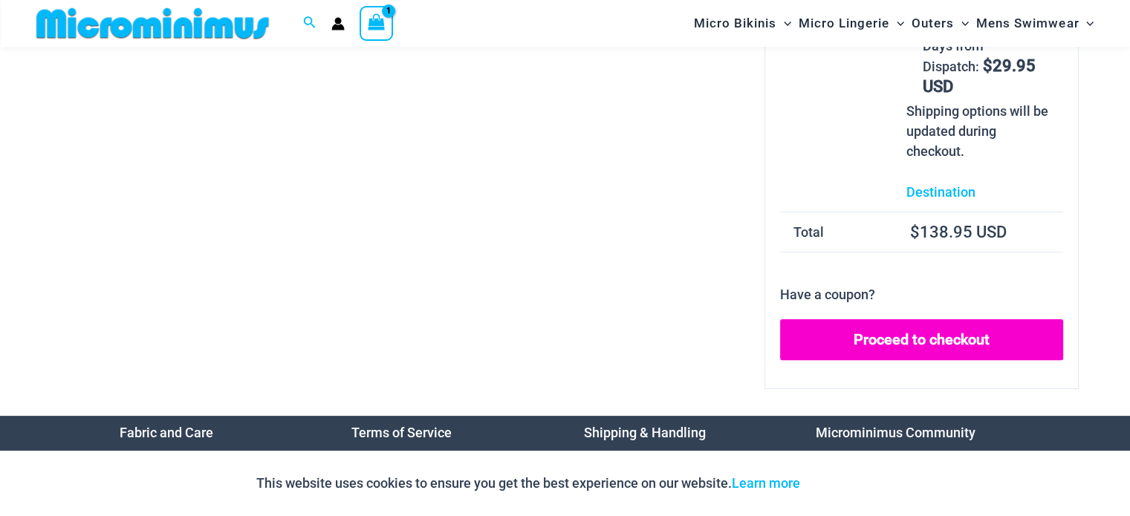
click at [925, 319] on link "Proceed to checkout" at bounding box center [921, 340] width 283 height 42
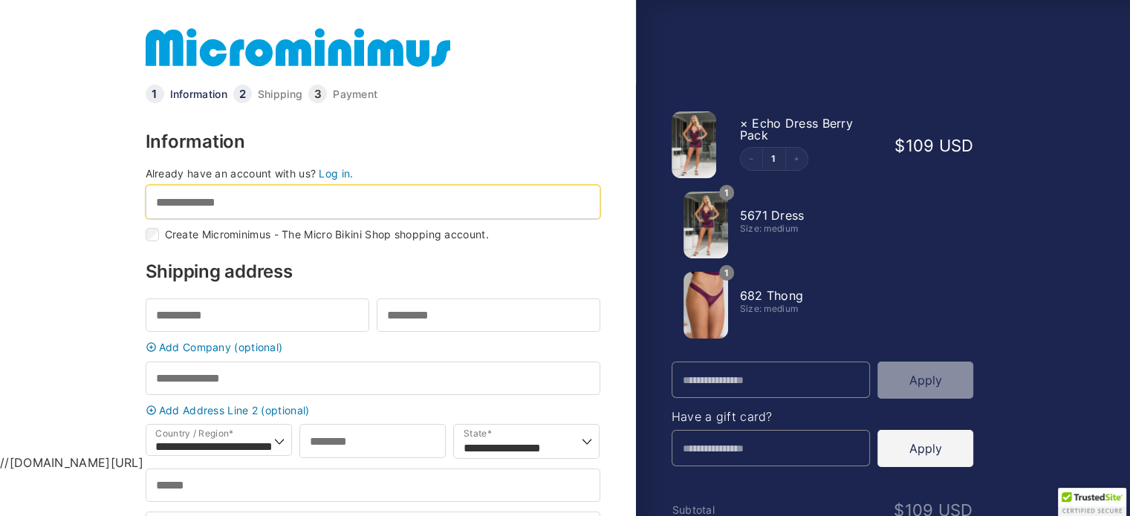
click at [253, 202] on input "Email address *" at bounding box center [373, 201] width 455 height 33
type input "*"
type input "**********"
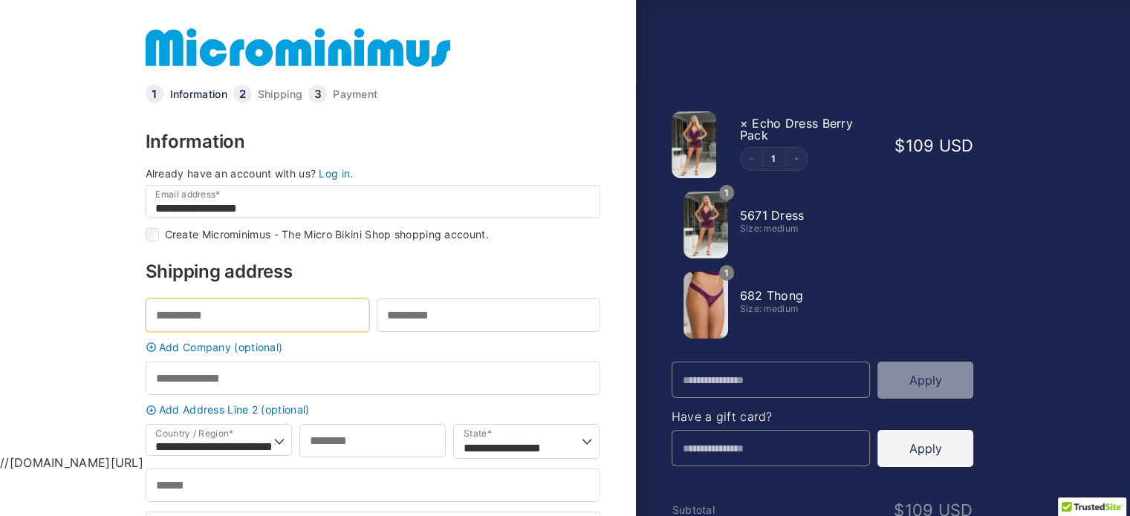
click at [224, 310] on input "First name *" at bounding box center [258, 315] width 224 height 33
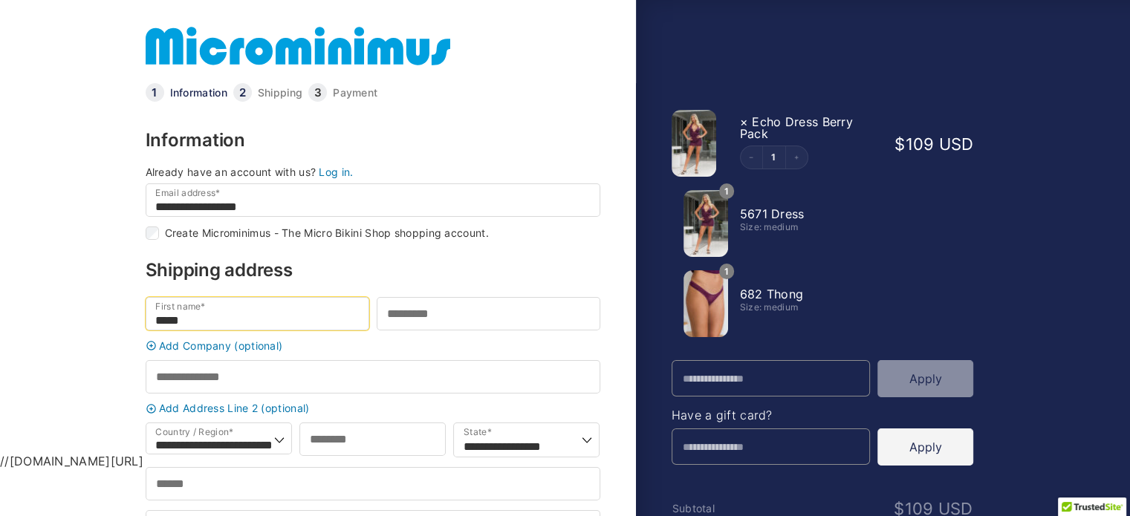
type input "*****"
type input "******"
click at [80, 344] on body "**********" at bounding box center [565, 233] width 1130 height 469
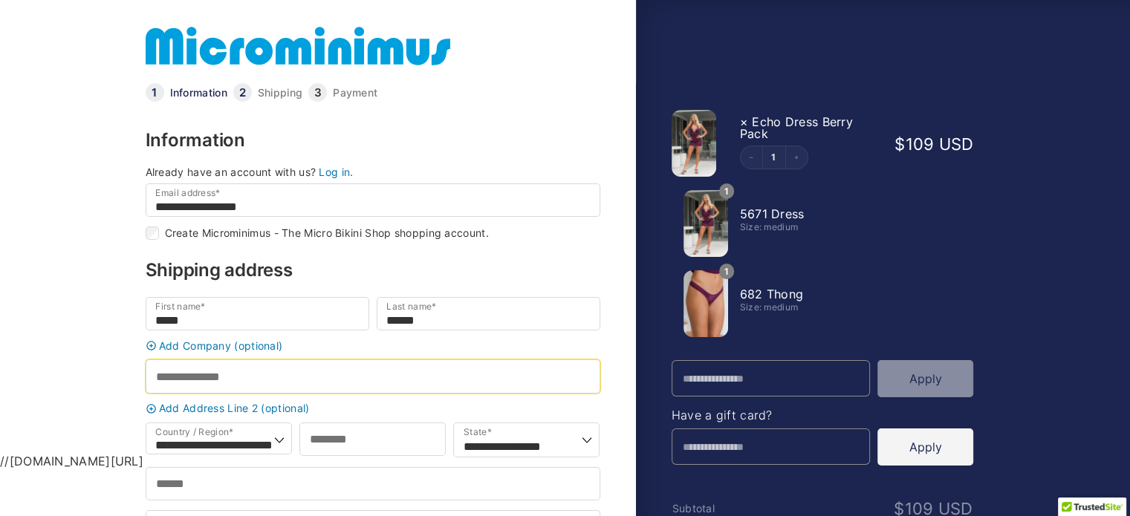
click at [187, 383] on input "Street address *" at bounding box center [373, 376] width 455 height 33
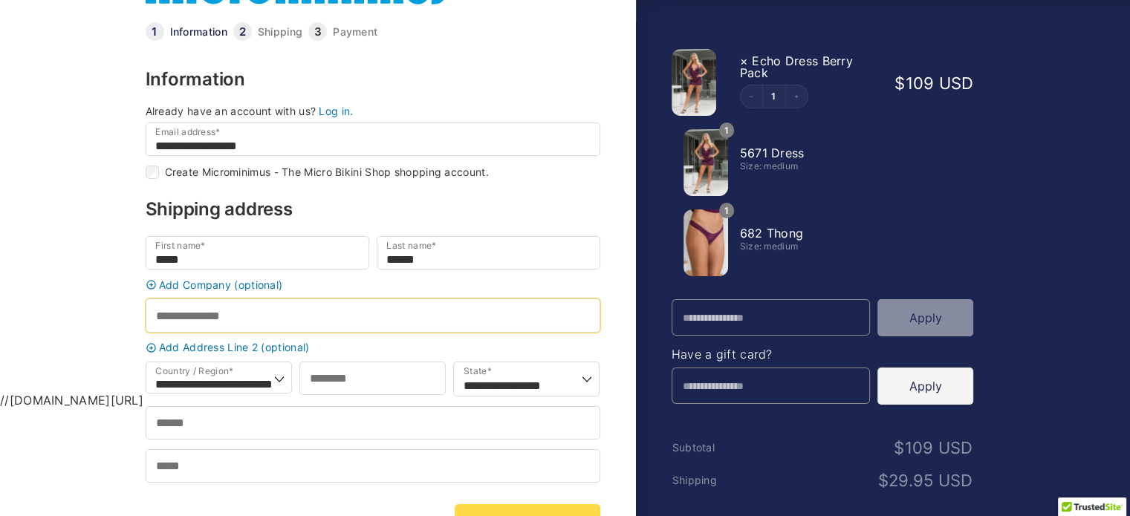
scroll to position [65, 0]
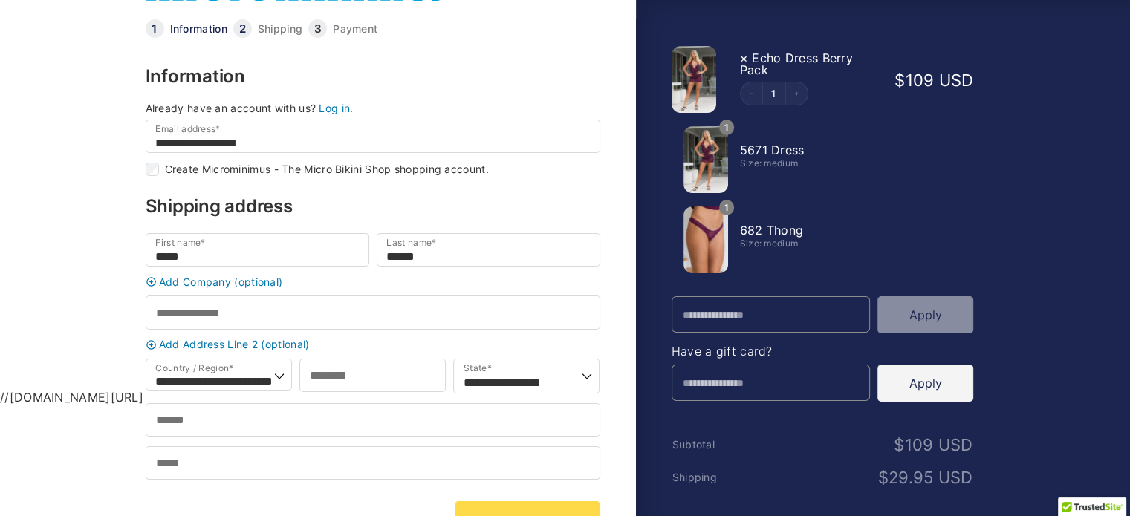
click at [35, 267] on body "**********" at bounding box center [565, 169] width 1130 height 469
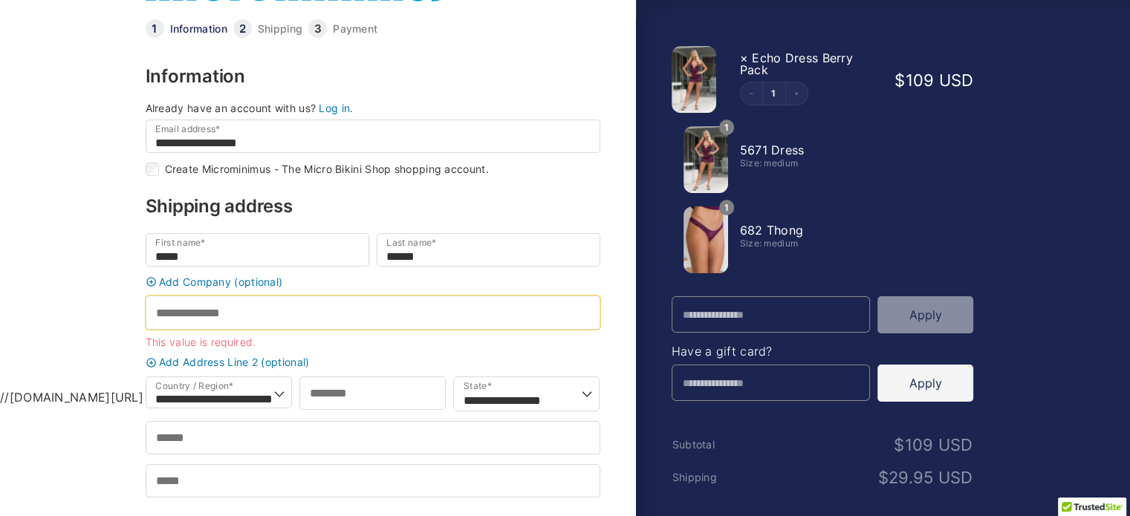
click at [261, 305] on input "Street address *" at bounding box center [373, 312] width 455 height 33
click at [47, 227] on body "**********" at bounding box center [565, 169] width 1130 height 469
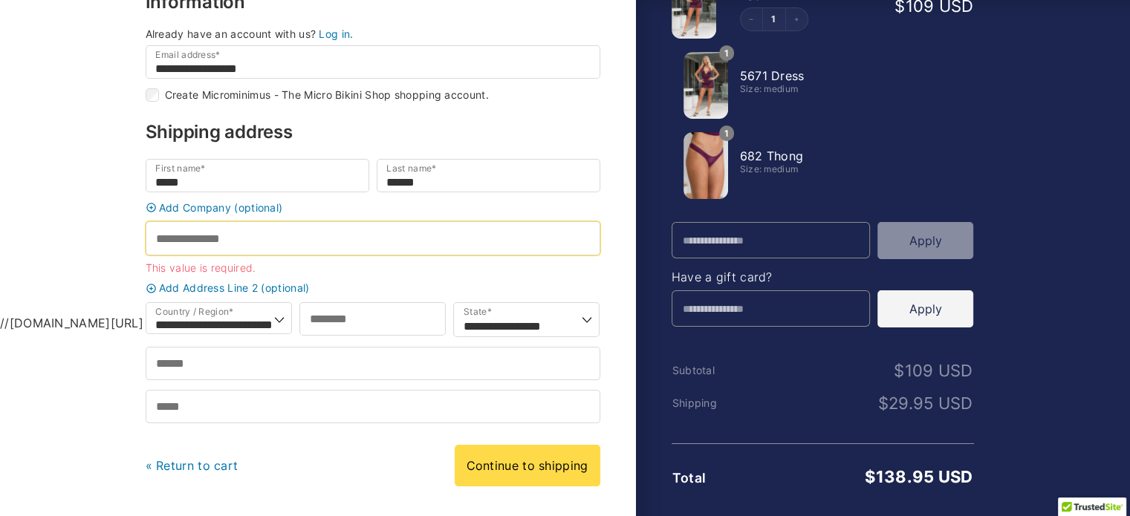
click at [254, 244] on input "Street address *" at bounding box center [373, 237] width 455 height 33
type input "**********"
select select "**"
type input "****"
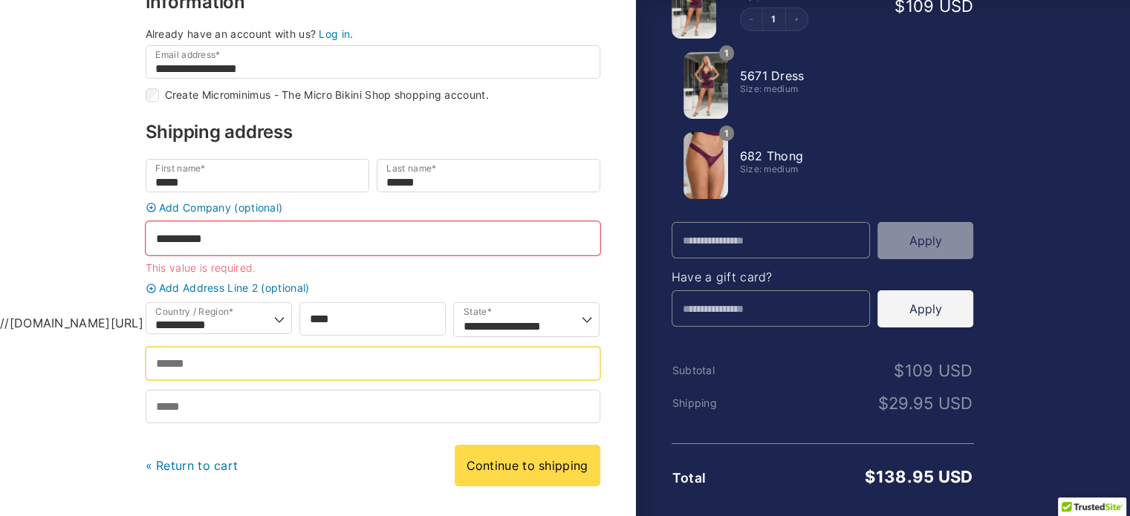
type input "**********"
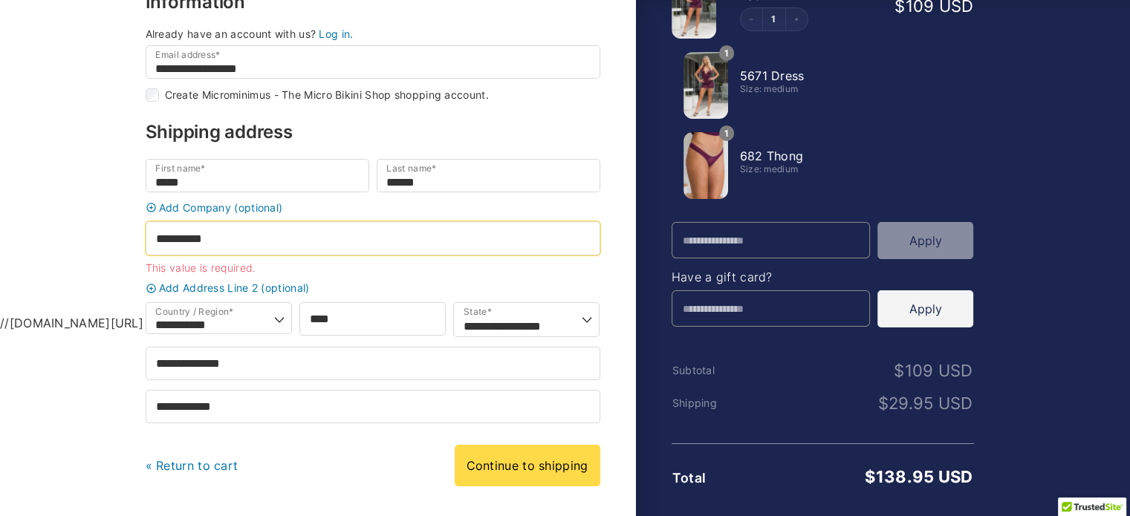
select select "***"
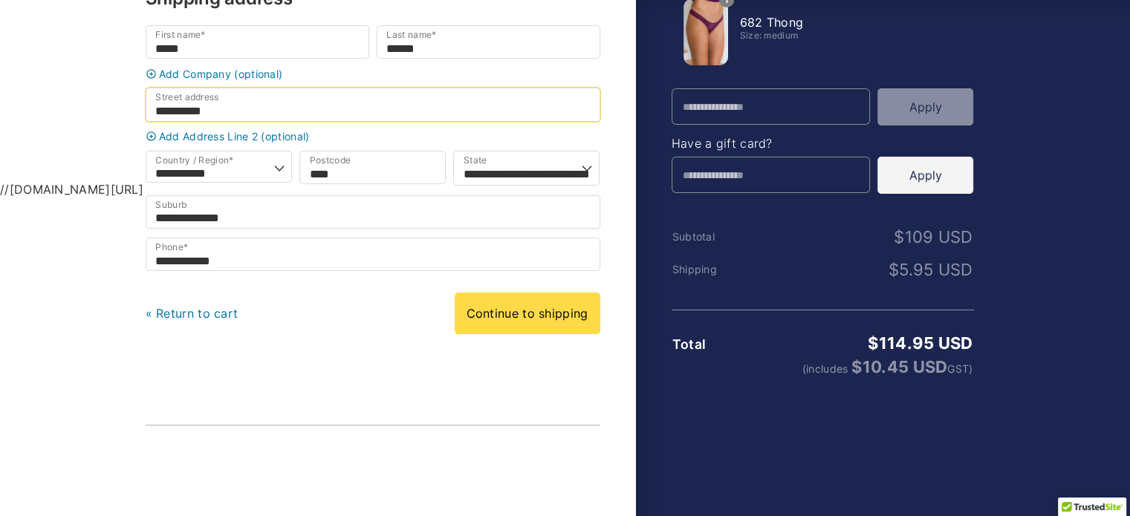
scroll to position [297, 0]
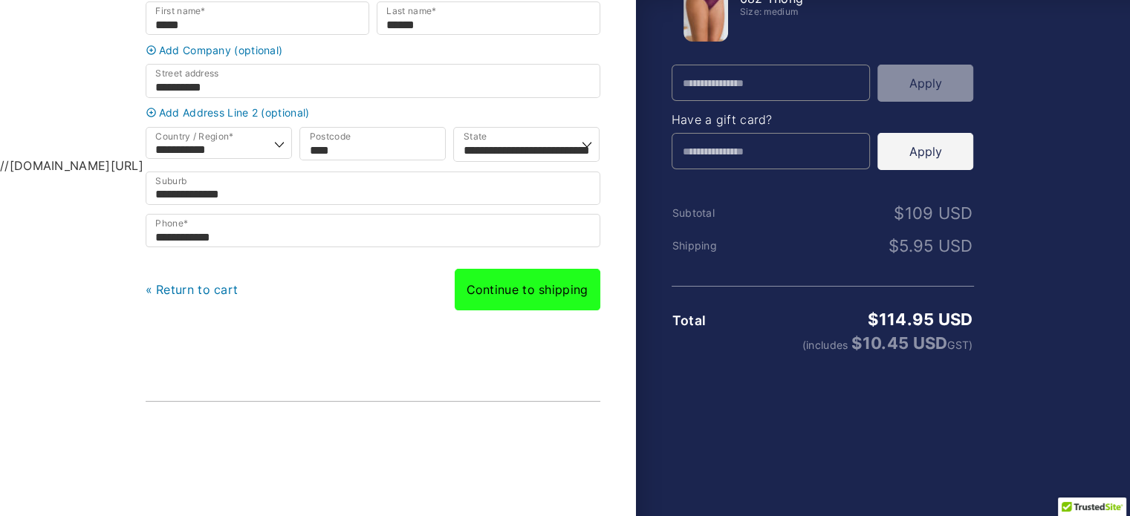
click at [553, 290] on link "Continue to shipping" at bounding box center [528, 290] width 146 height 42
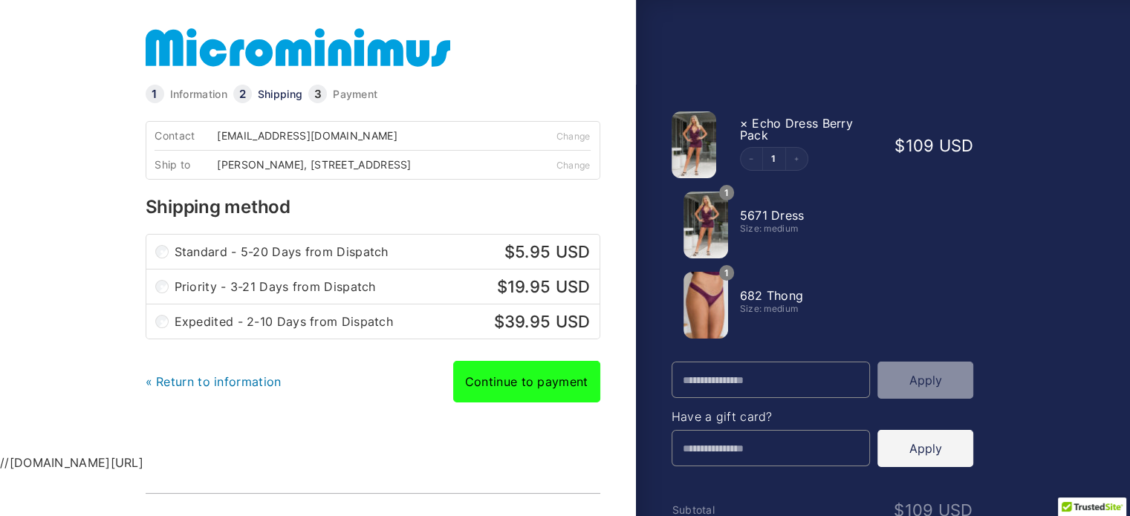
click at [547, 381] on link "Continue to payment" at bounding box center [526, 382] width 147 height 42
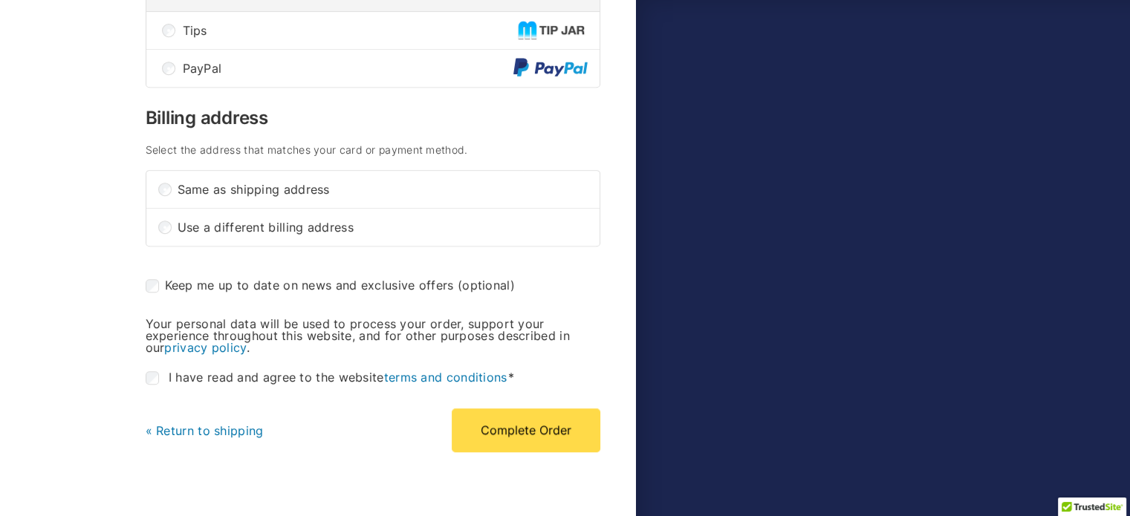
scroll to position [817, 0]
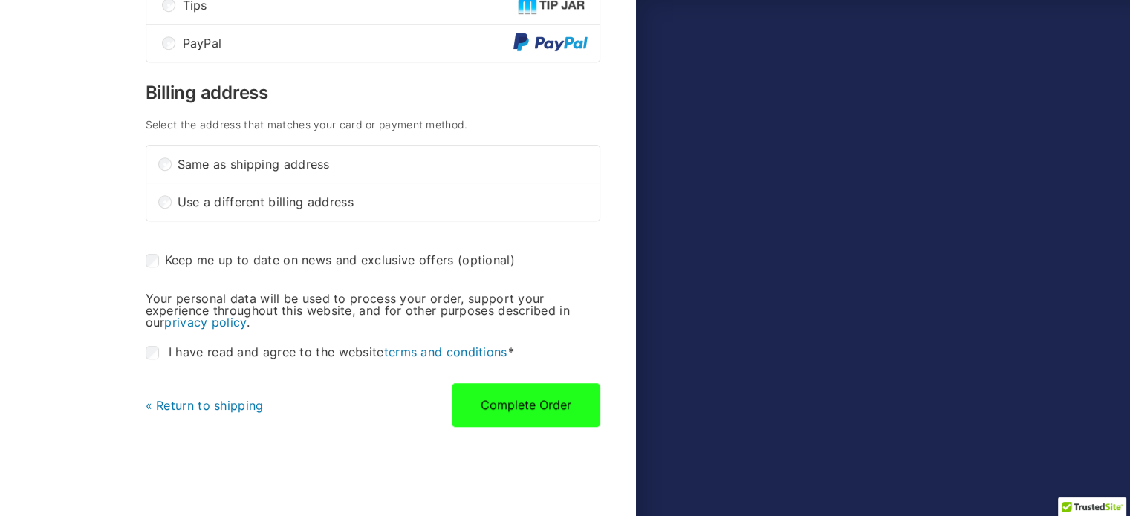
click at [527, 400] on button "Complete Order" at bounding box center [526, 404] width 149 height 43
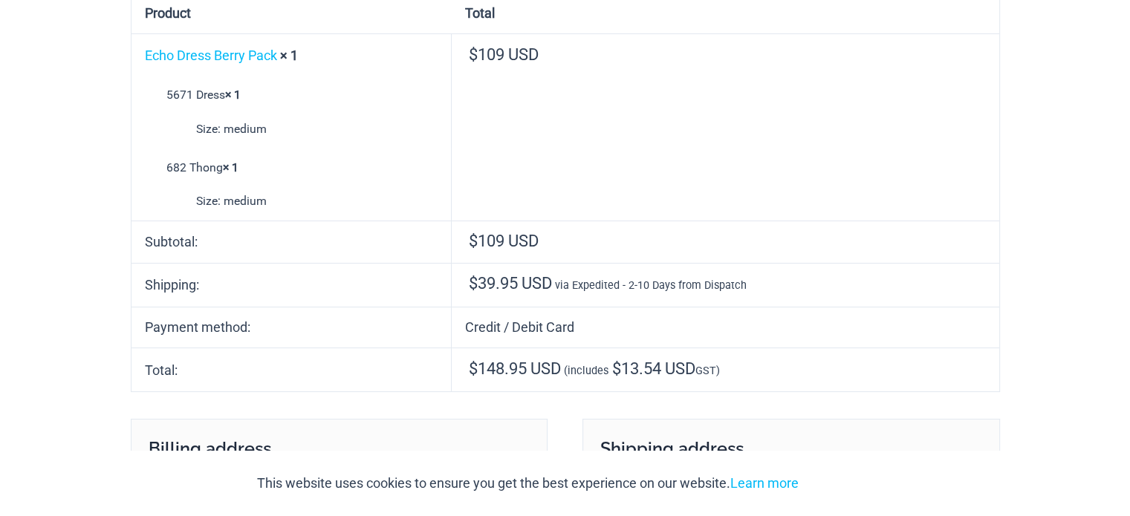
scroll to position [223, 0]
